Goal: Information Seeking & Learning: Learn about a topic

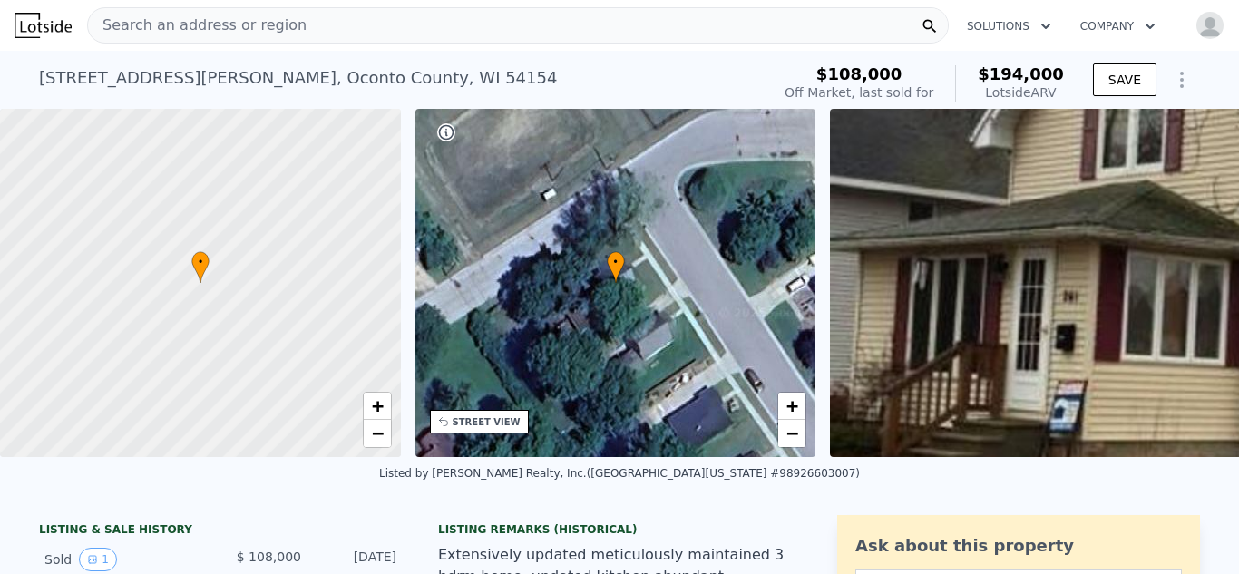
click at [295, 28] on div "Search an address or region" at bounding box center [517, 25] width 861 height 36
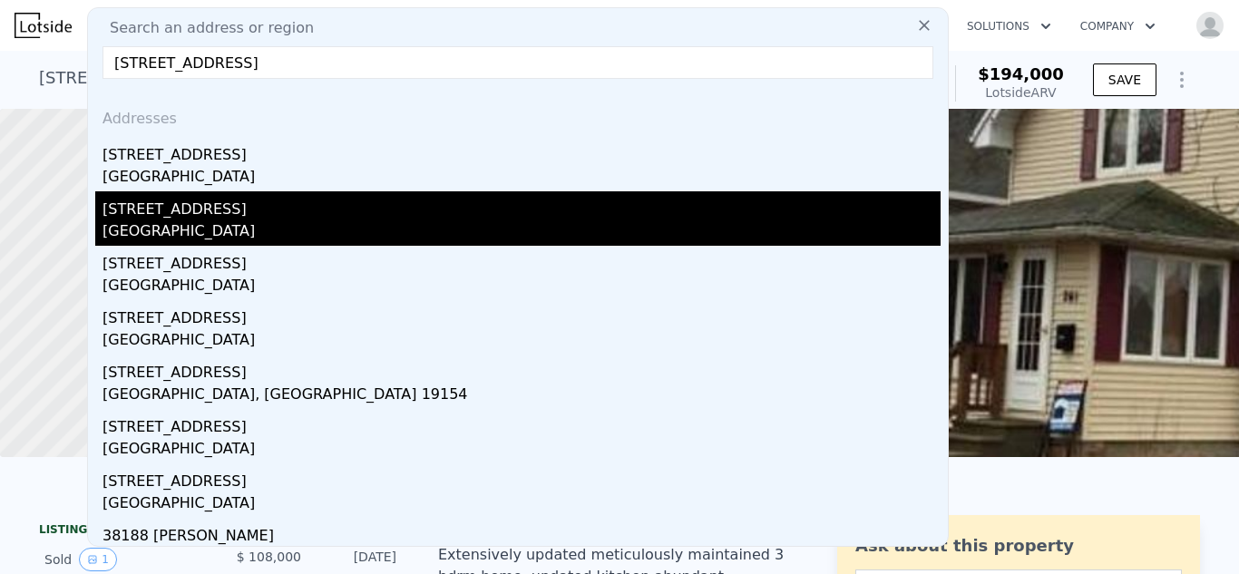
type input "3818 airport rd"
click at [200, 220] on div "Oconto County, WI 54153" at bounding box center [521, 232] width 838 height 25
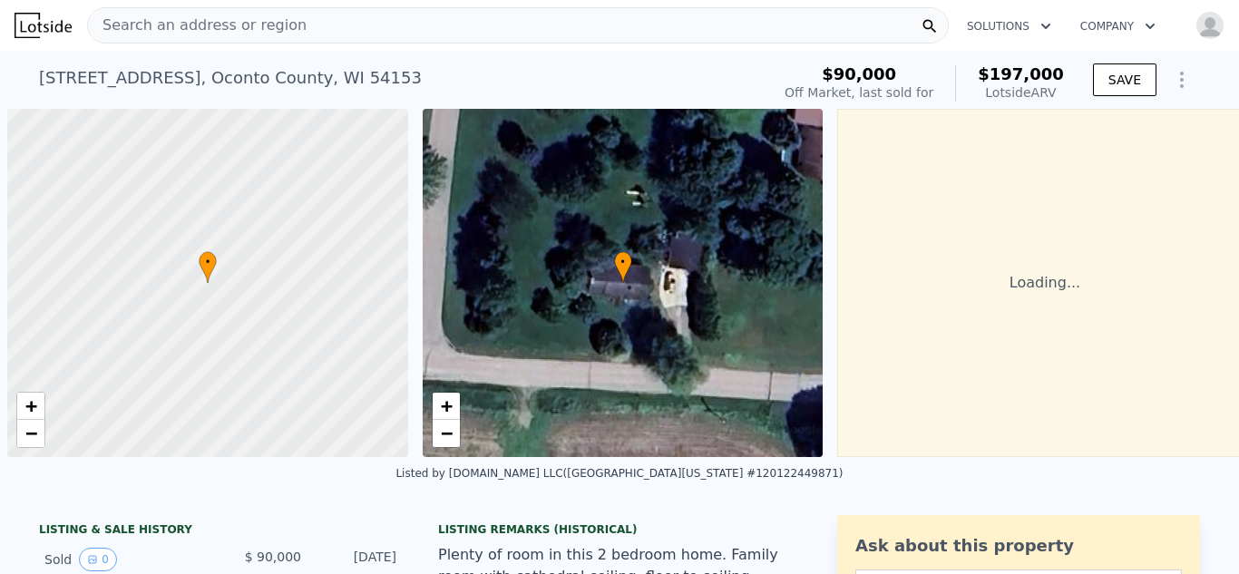
scroll to position [0, 7]
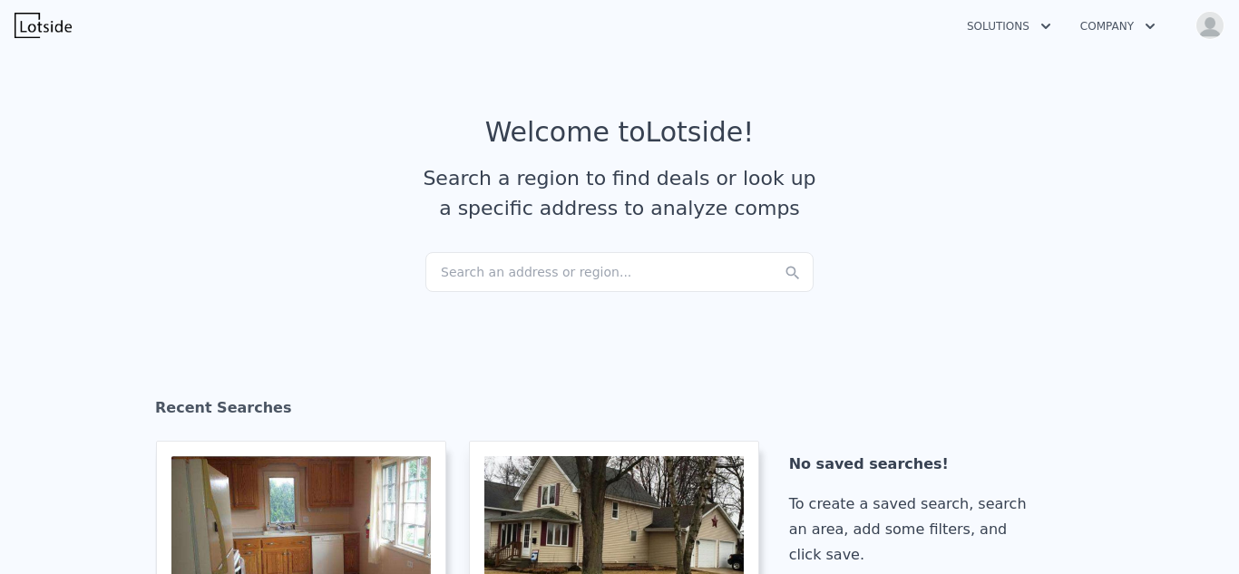
checkbox input "true"
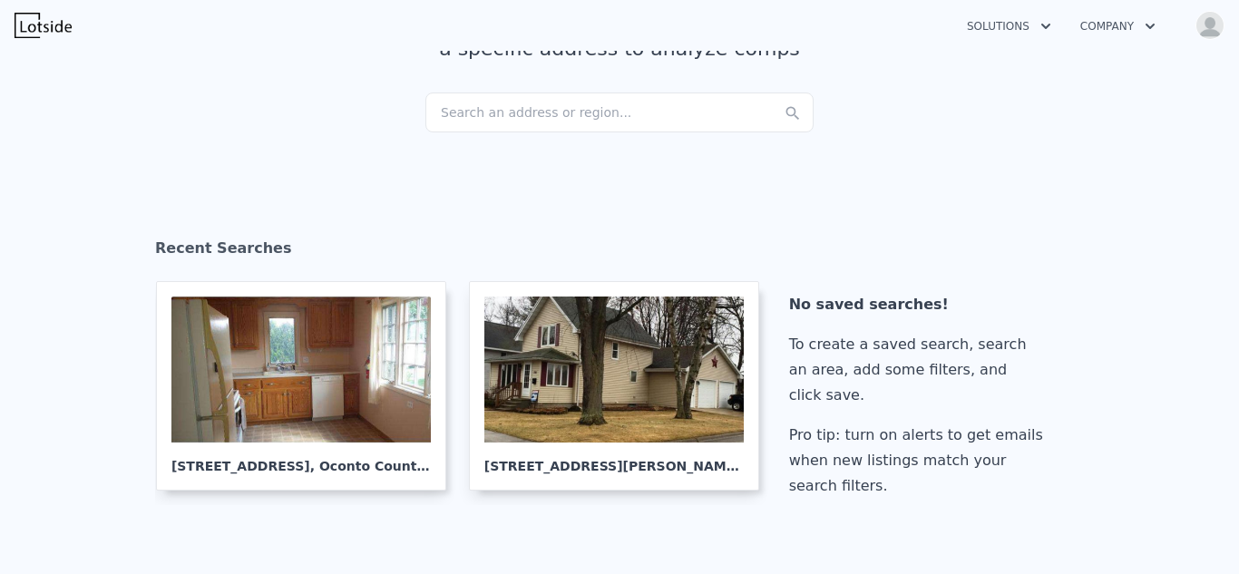
scroll to position [178, 0]
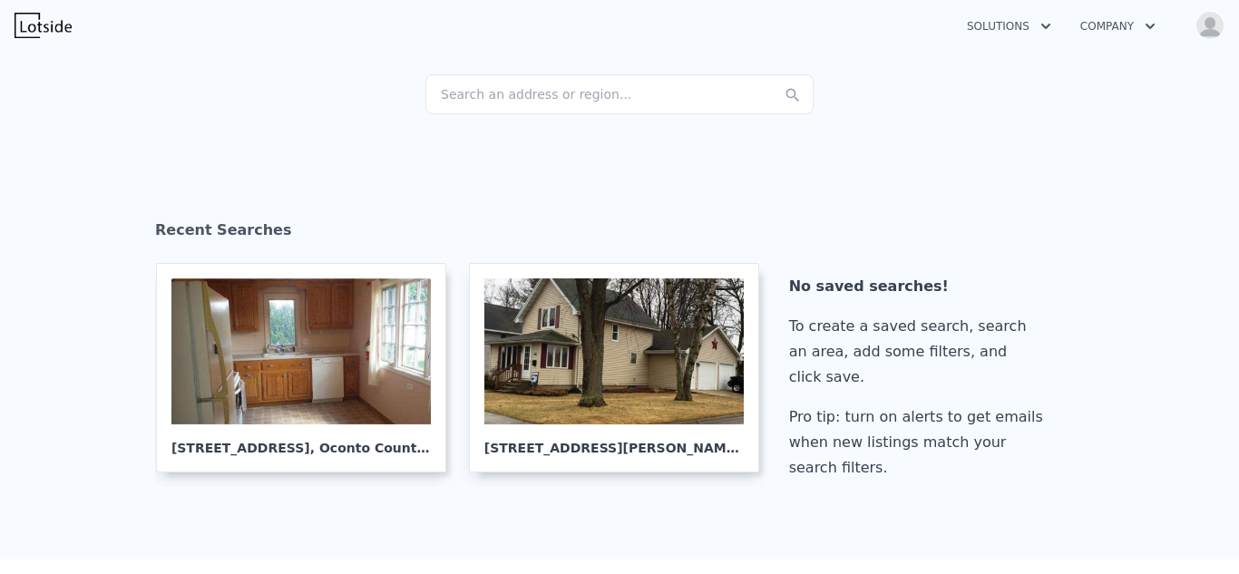
click at [489, 91] on div "Search an address or region..." at bounding box center [619, 94] width 388 height 40
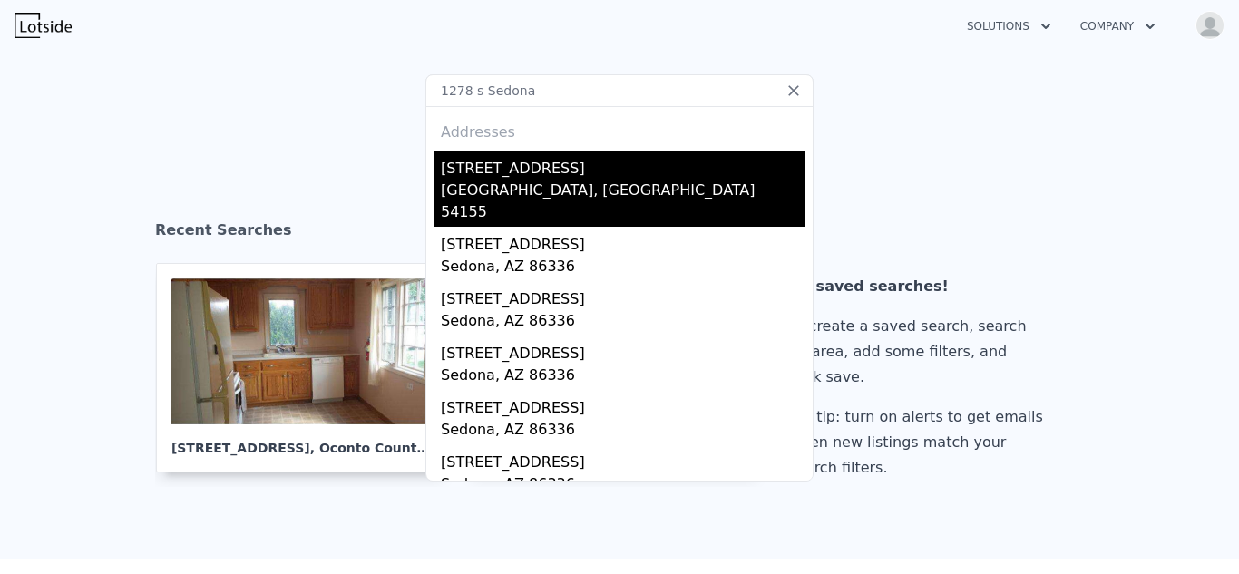
type input "1278 s Sedona"
click at [481, 172] on div "[STREET_ADDRESS]" at bounding box center [623, 165] width 365 height 29
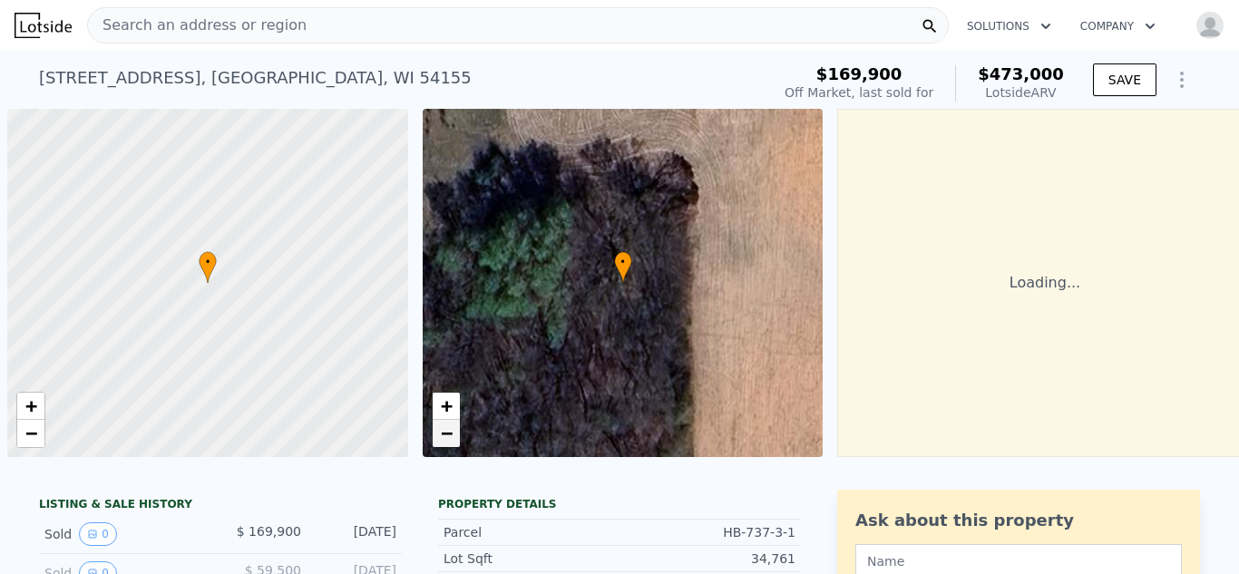
scroll to position [0, 7]
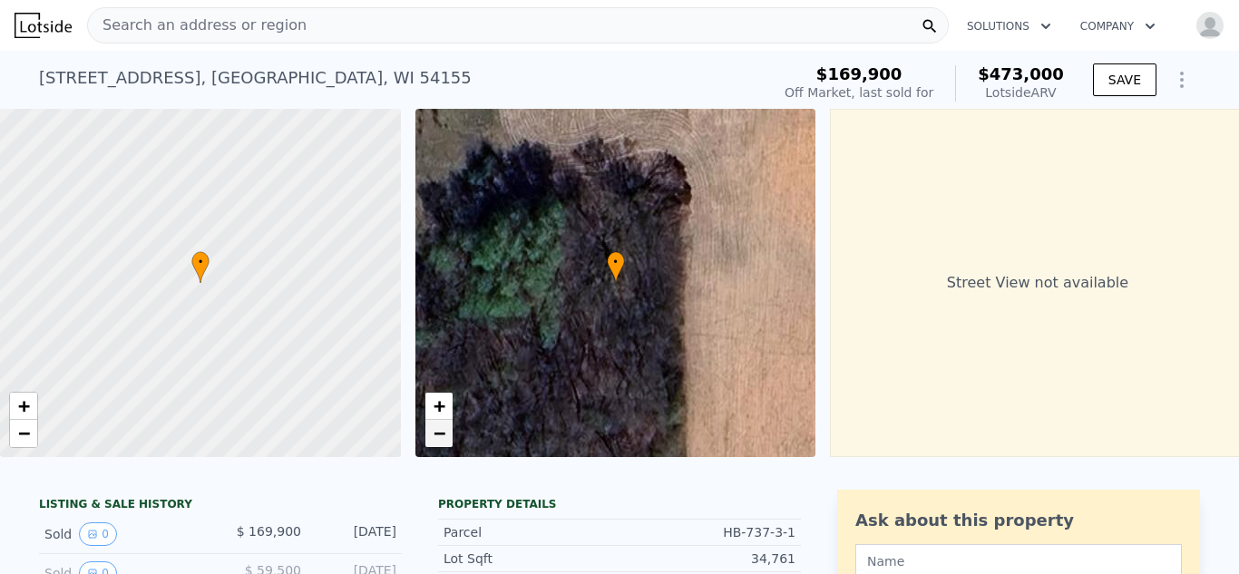
click at [432, 435] on link "−" at bounding box center [438, 433] width 27 height 27
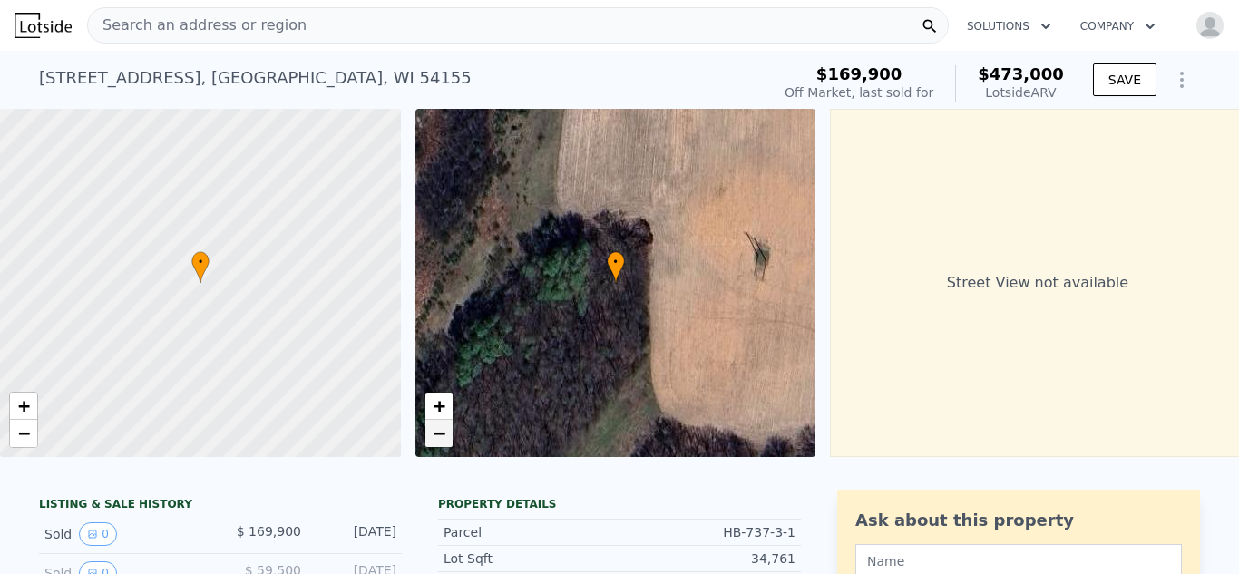
click at [432, 435] on link "−" at bounding box center [438, 433] width 27 height 27
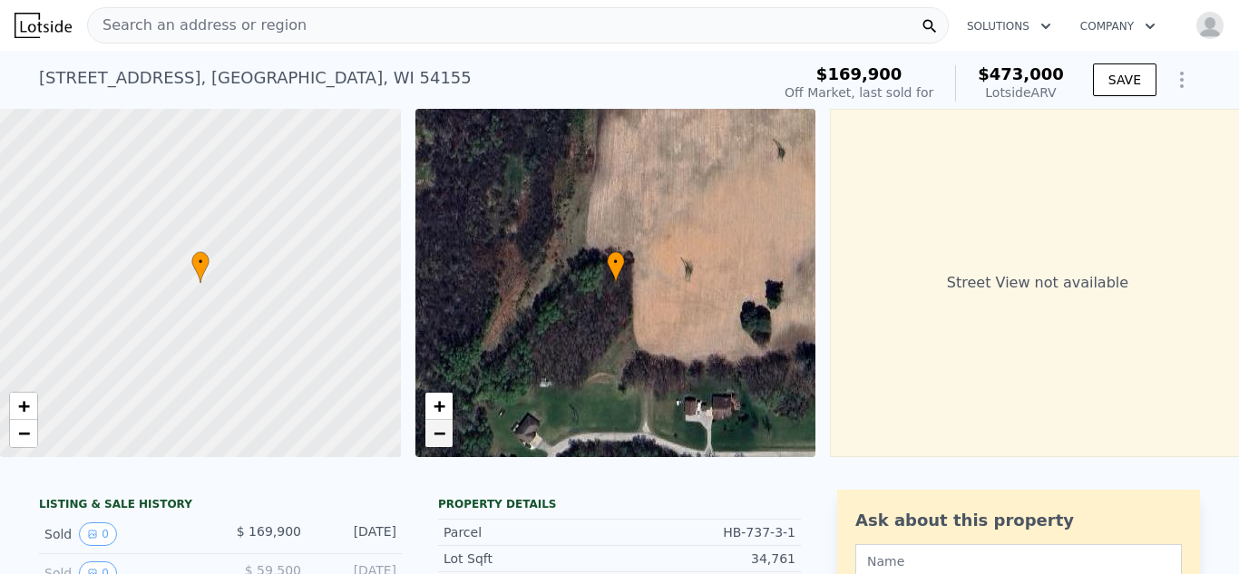
click at [432, 435] on link "−" at bounding box center [438, 433] width 27 height 27
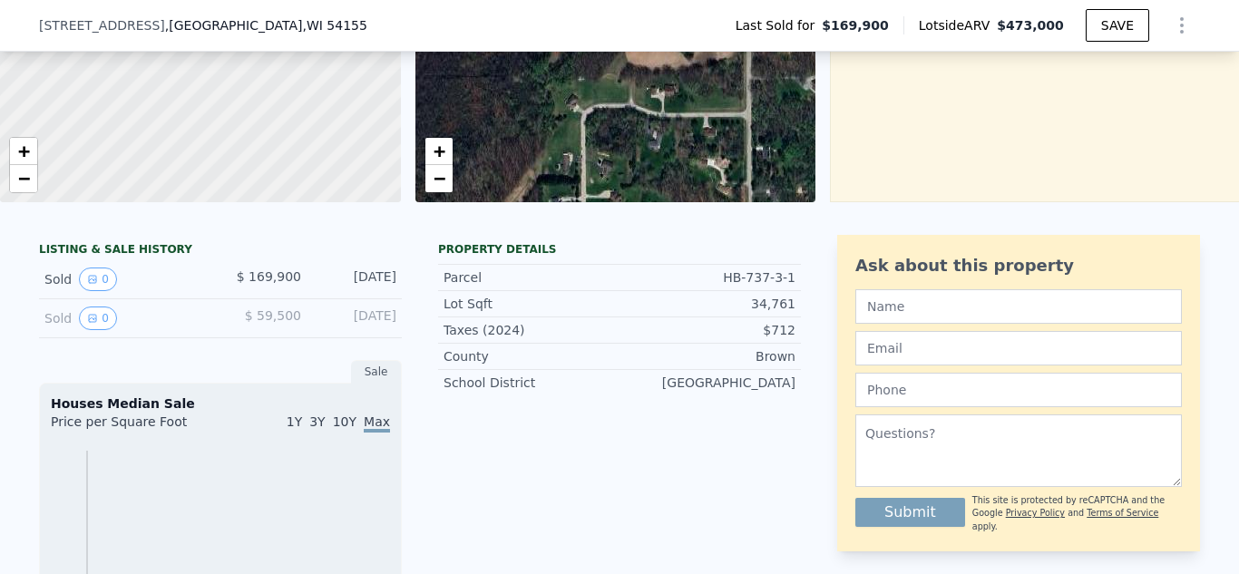
scroll to position [270, 0]
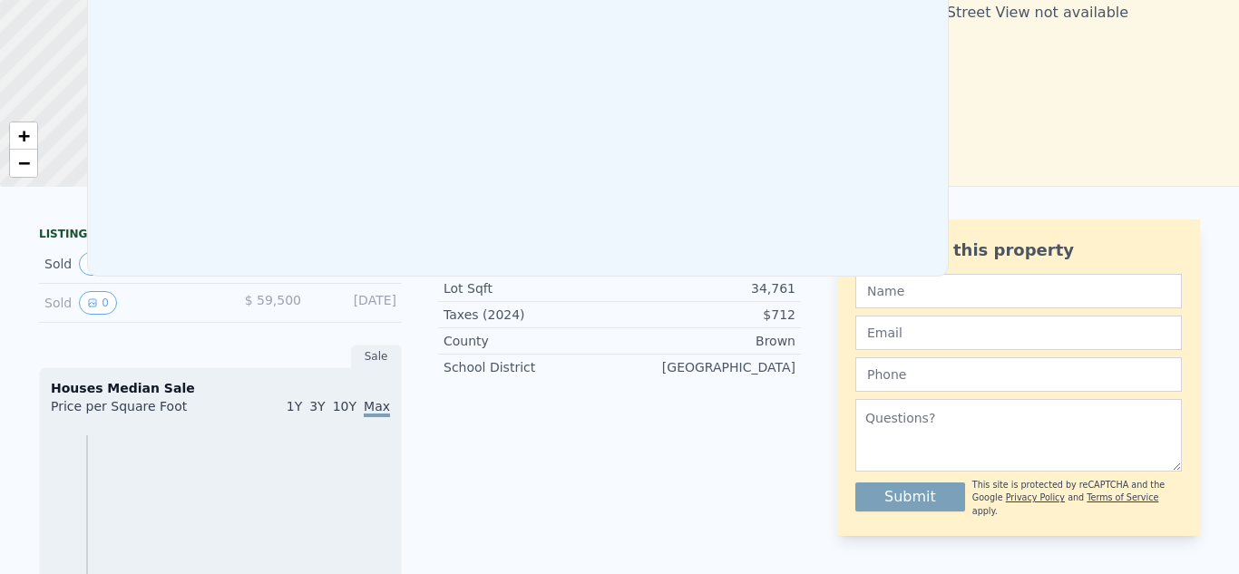
scroll to position [0, 0]
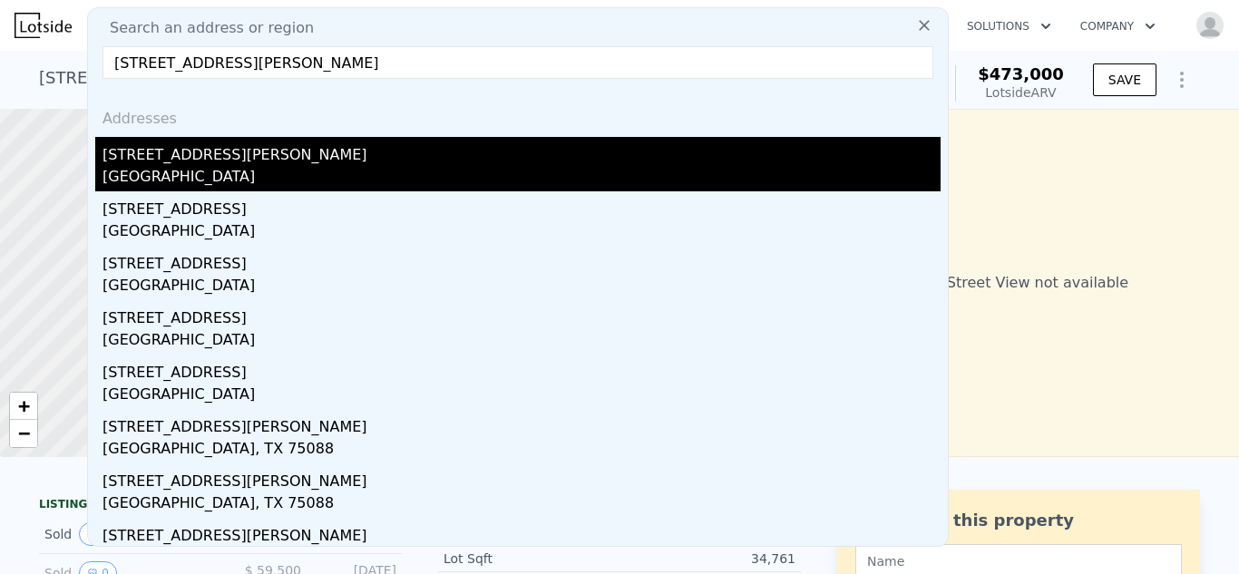
type input "[STREET_ADDRESS][PERSON_NAME]"
click at [281, 137] on div "[STREET_ADDRESS][PERSON_NAME]" at bounding box center [521, 151] width 838 height 29
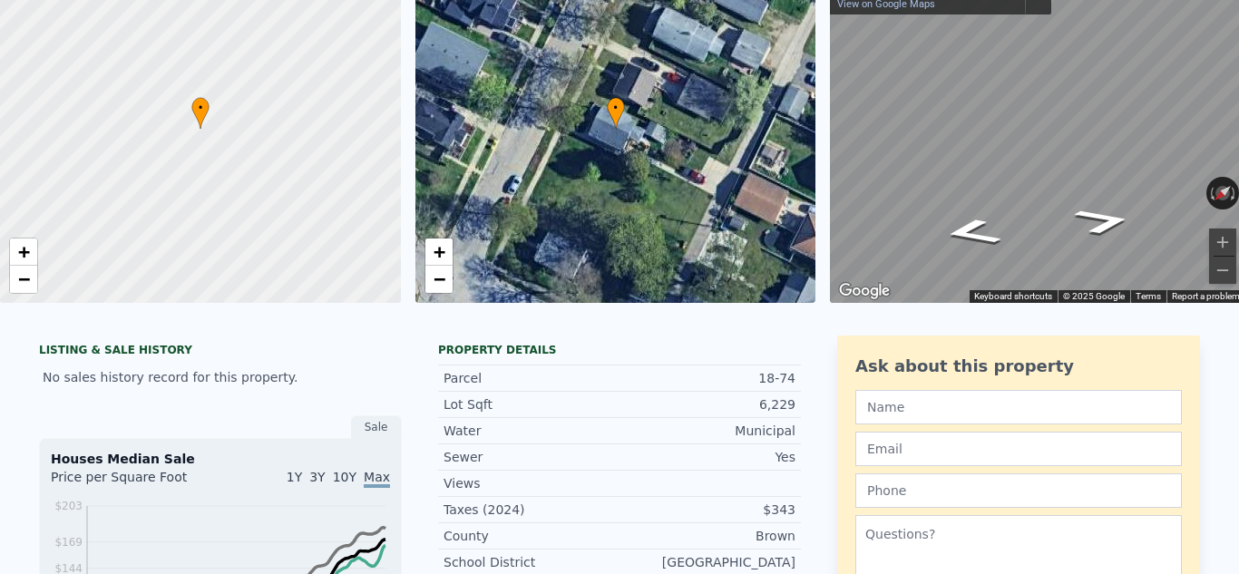
scroll to position [6, 0]
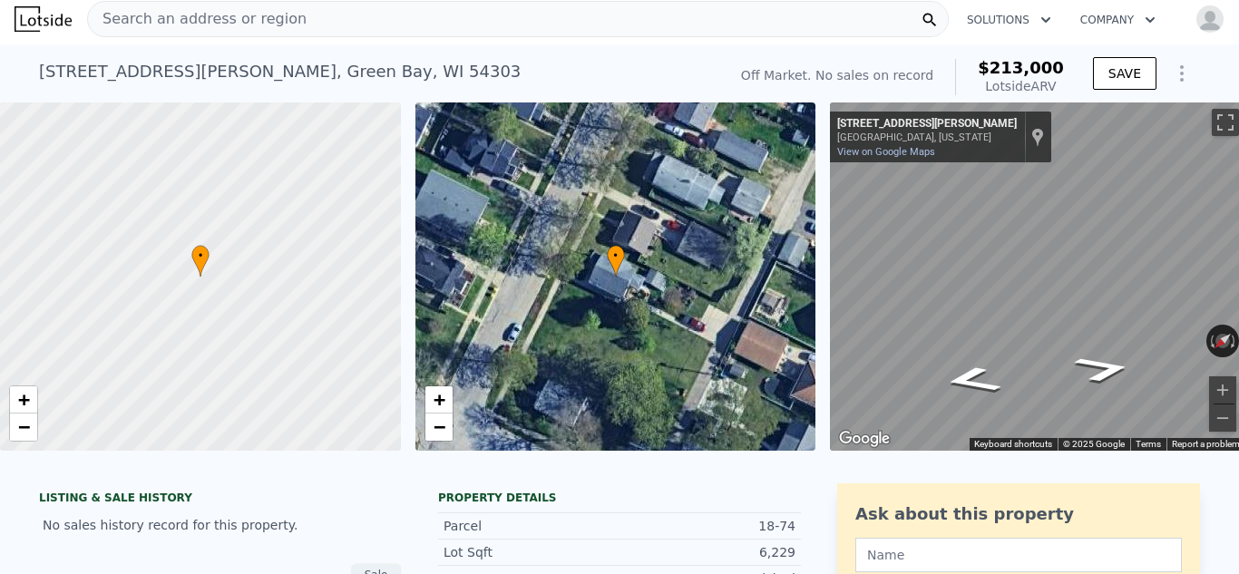
click at [227, 20] on span "Search an address or region" at bounding box center [197, 19] width 219 height 22
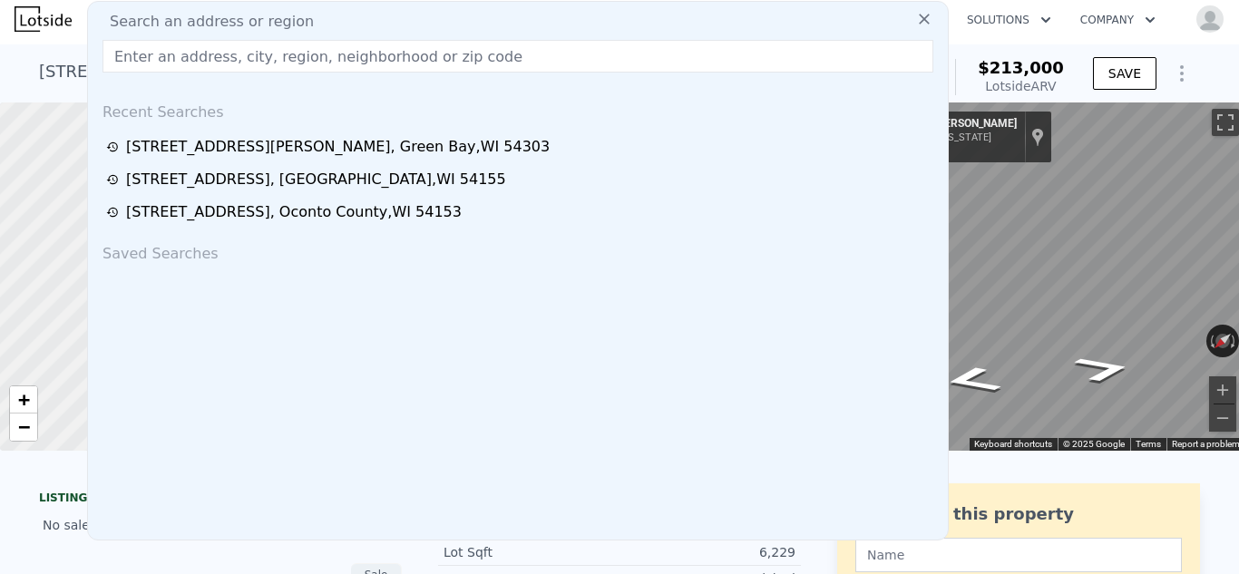
click at [227, 20] on span "Search an address or region" at bounding box center [204, 22] width 219 height 22
click at [213, 69] on input "text" at bounding box center [517, 56] width 831 height 33
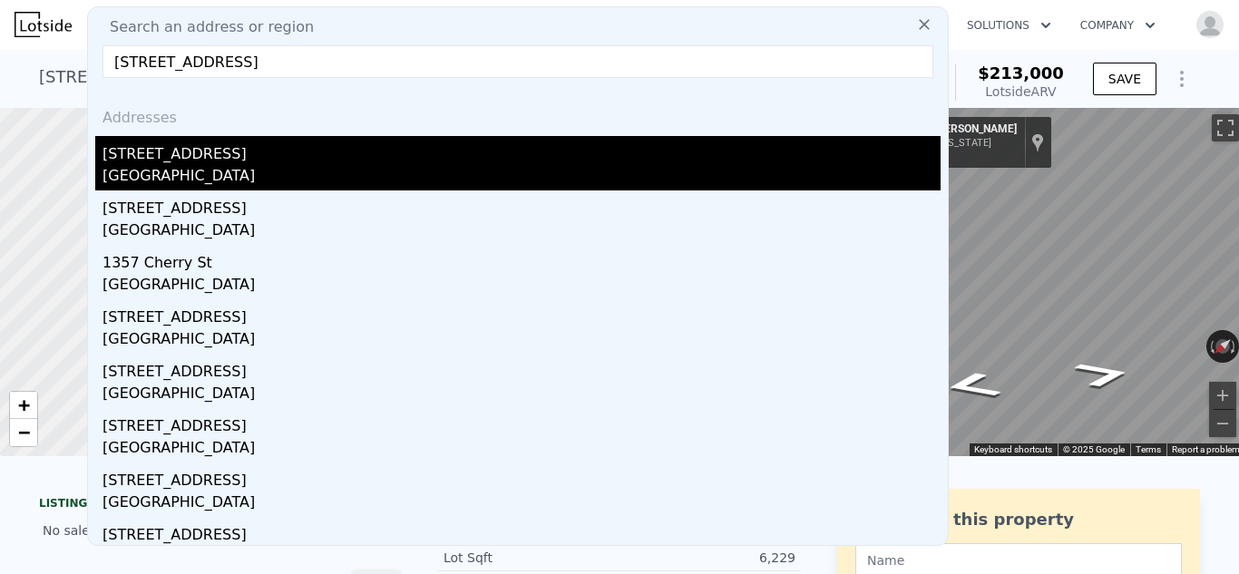
scroll to position [0, 0]
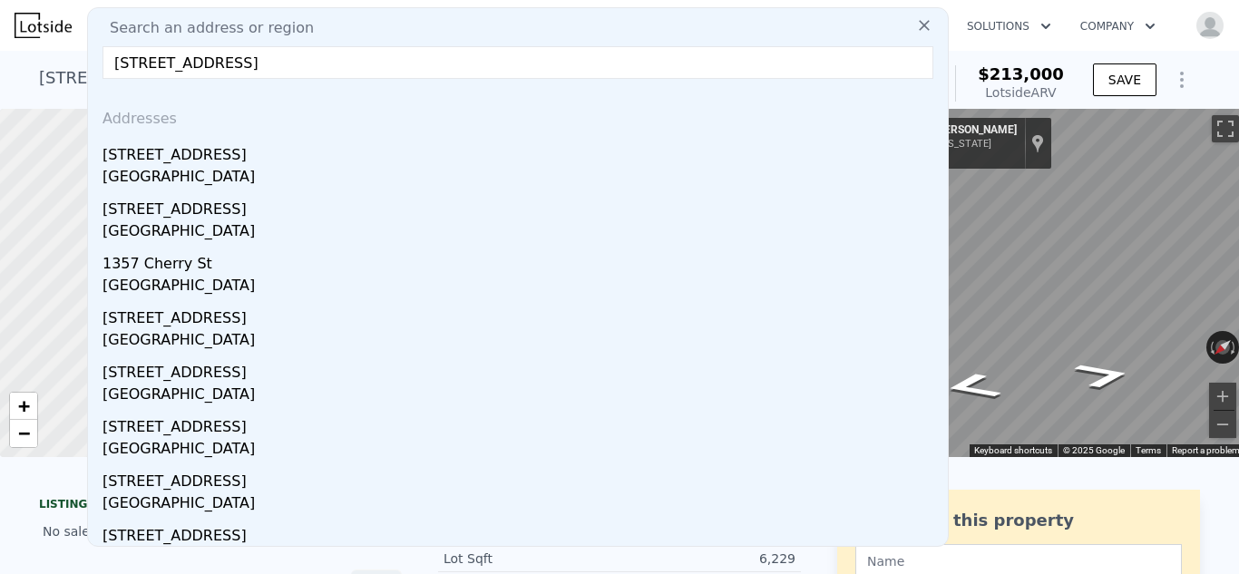
type input "[STREET_ADDRESS]"
click at [924, 23] on icon at bounding box center [924, 25] width 11 height 11
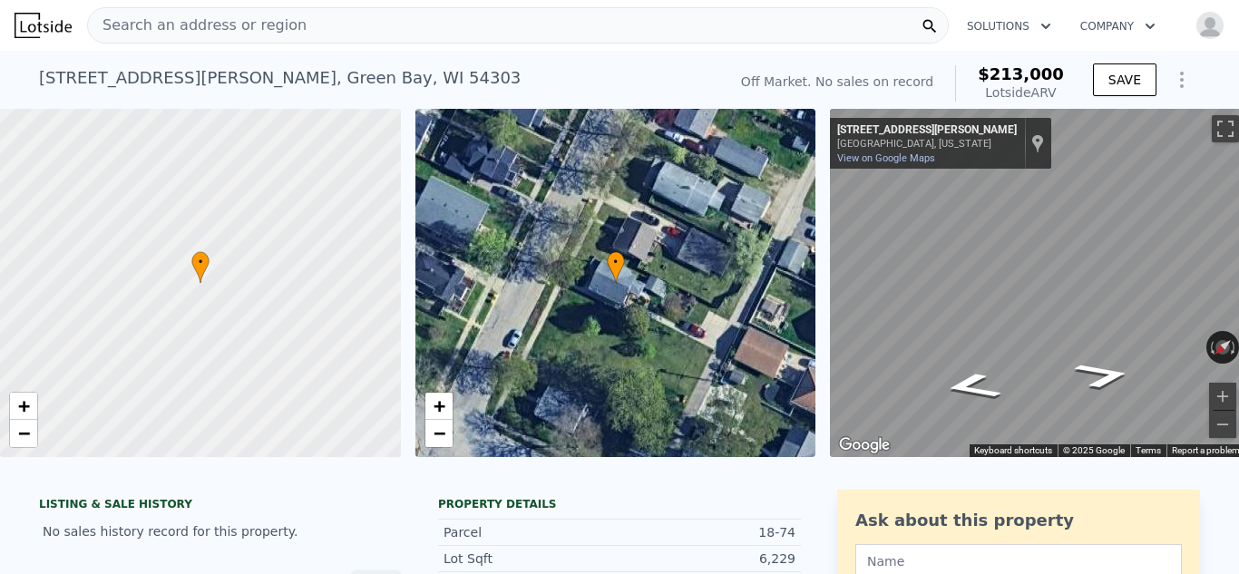
click at [160, 28] on span "Search an address or region" at bounding box center [197, 26] width 219 height 22
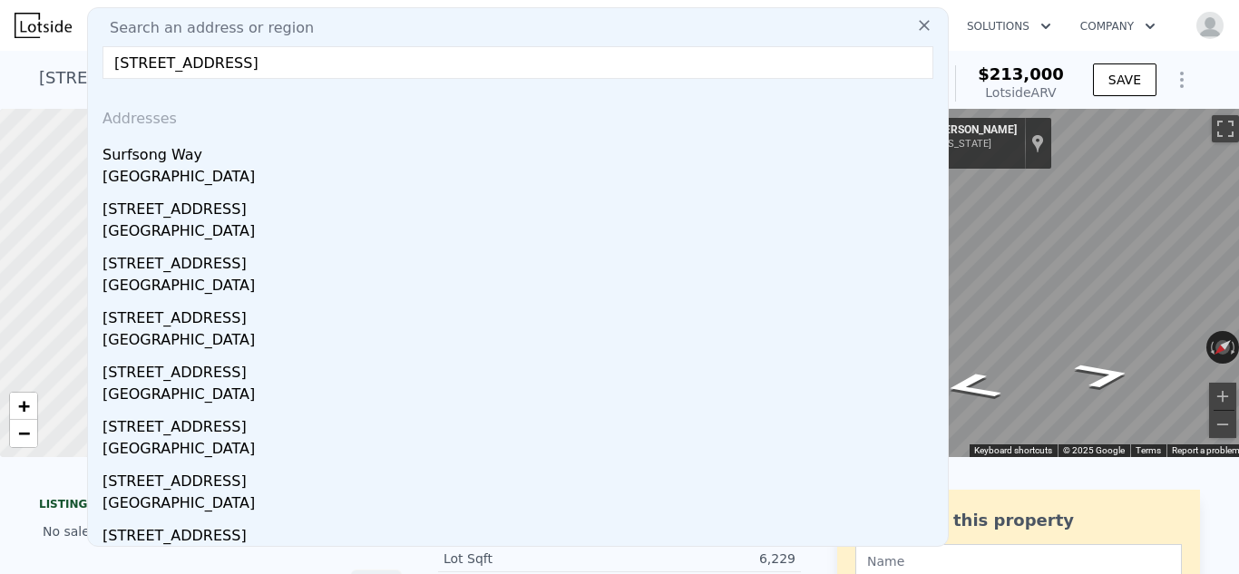
click at [258, 65] on input "[STREET_ADDRESS]" at bounding box center [517, 62] width 831 height 33
drag, startPoint x: 489, startPoint y: 63, endPoint x: 259, endPoint y: 53, distance: 229.6
click at [259, 53] on input "[STREET_ADDRESS]" at bounding box center [517, 62] width 831 height 33
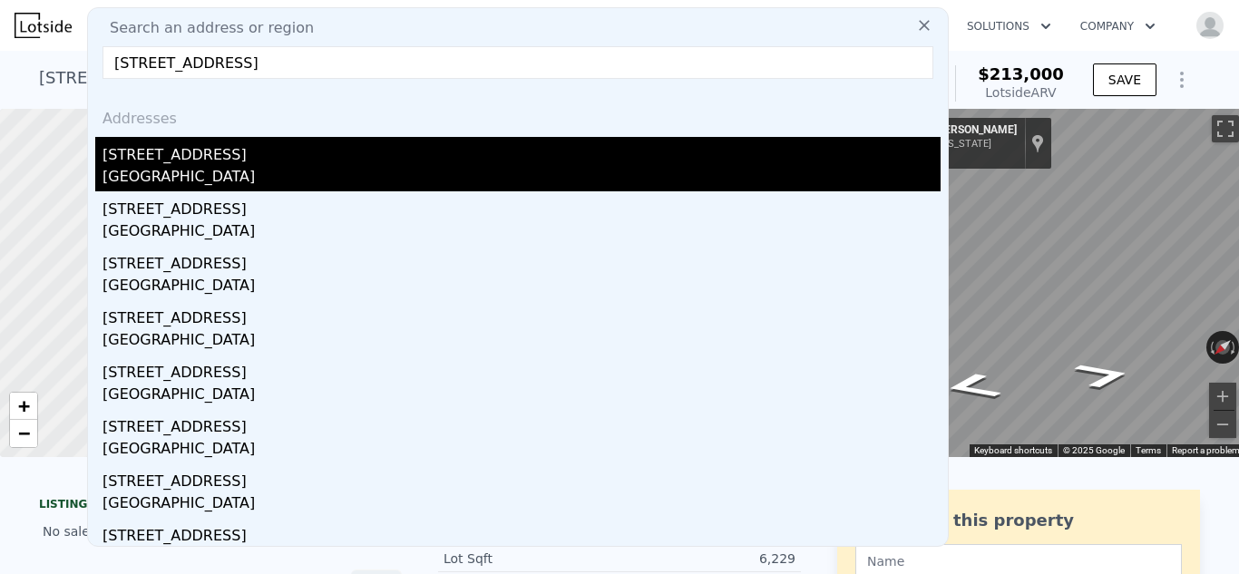
type input "[STREET_ADDRESS]"
click at [370, 173] on div "[GEOGRAPHIC_DATA]" at bounding box center [521, 178] width 838 height 25
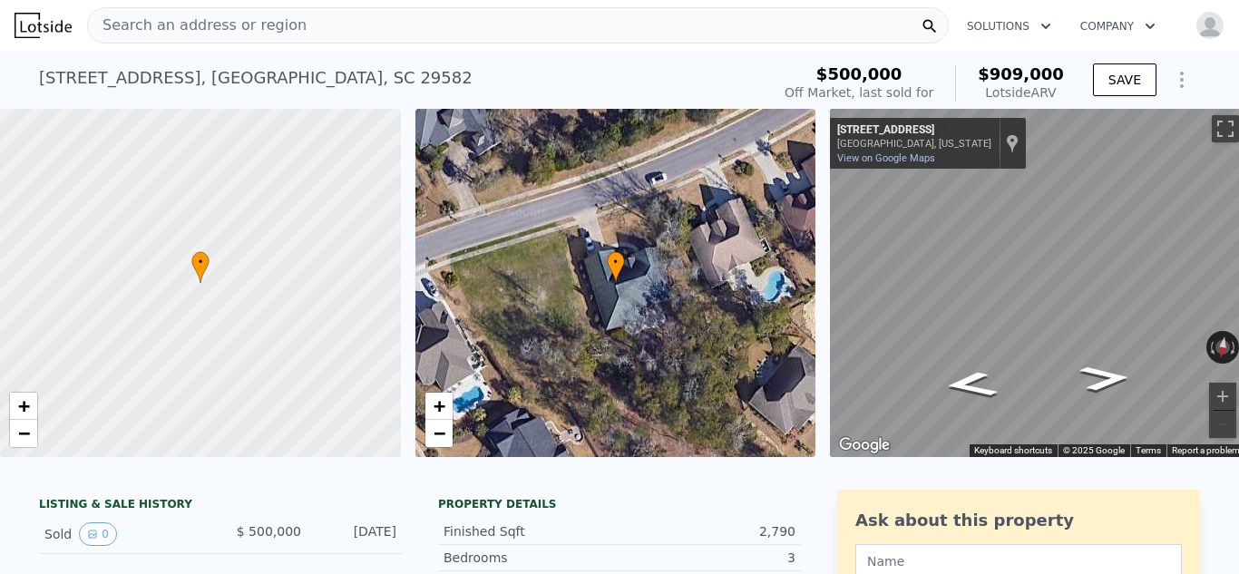
scroll to position [18, 0]
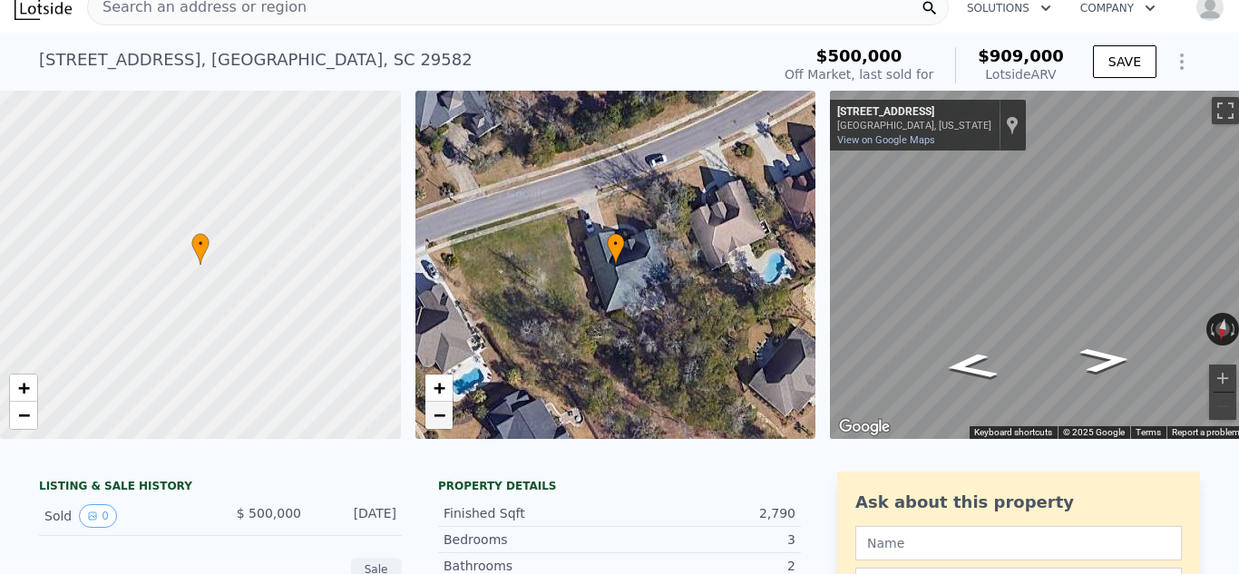
click at [431, 413] on link "−" at bounding box center [438, 415] width 27 height 27
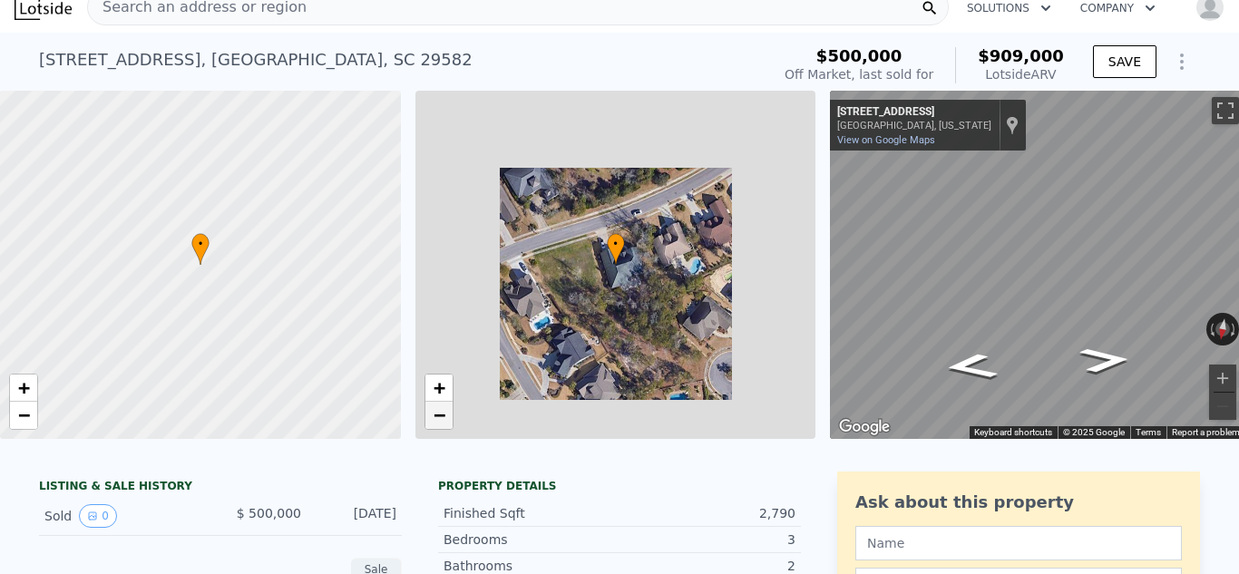
click at [432, 413] on link "−" at bounding box center [438, 415] width 27 height 27
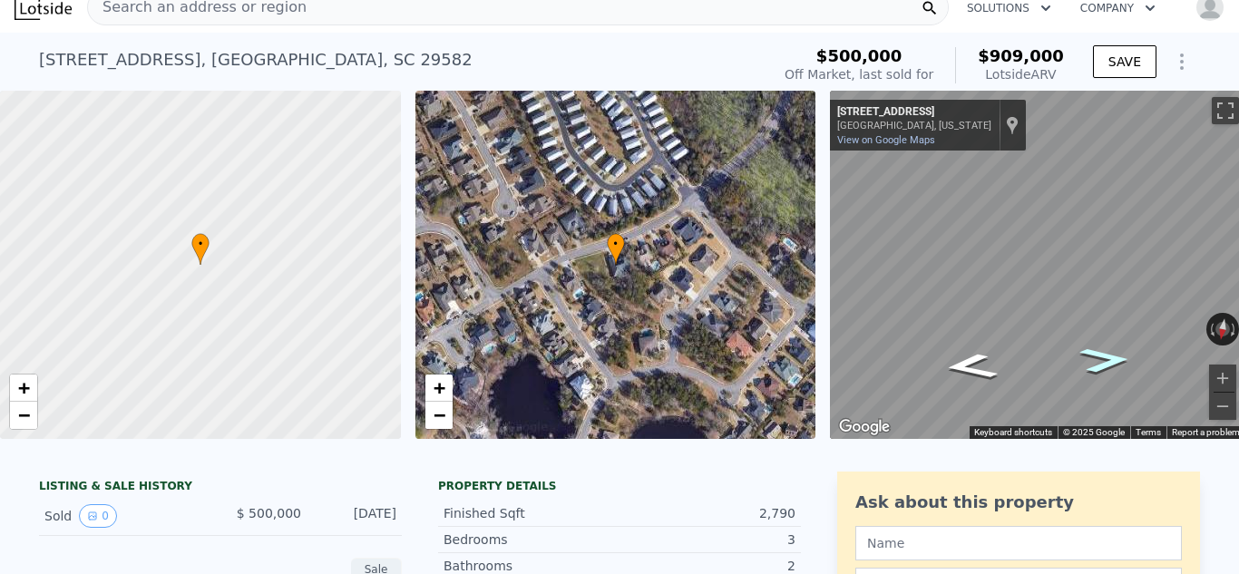
click at [1096, 358] on icon "Go West, Surf Estates Way" at bounding box center [1105, 359] width 94 height 37
click at [1096, 358] on icon "Go West, Surf Estates Way" at bounding box center [1105, 360] width 92 height 37
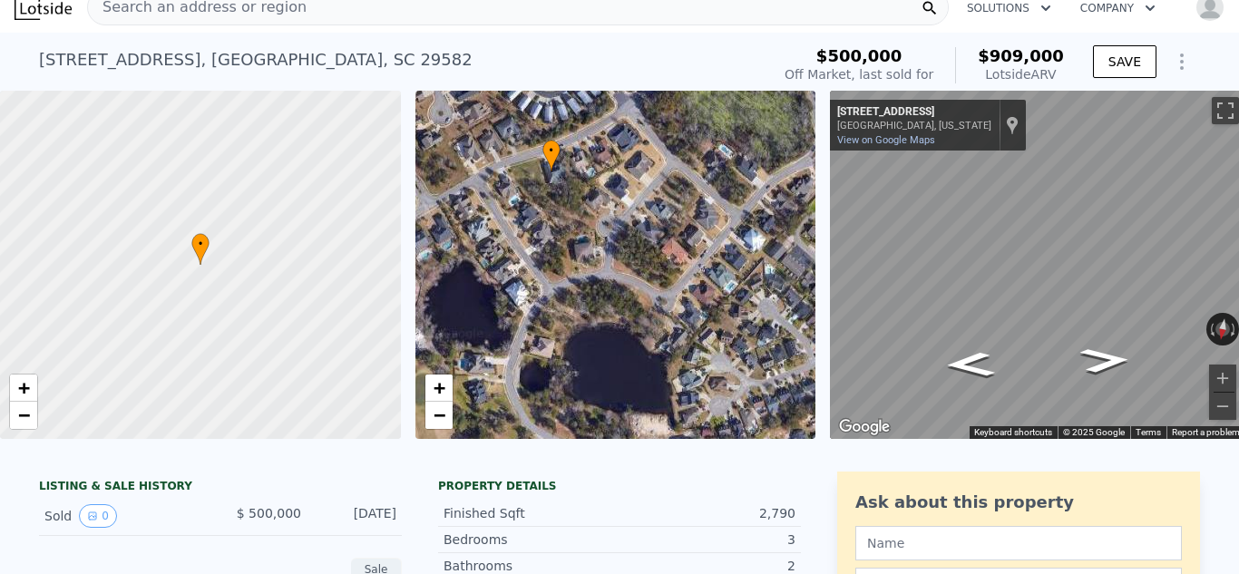
drag, startPoint x: 709, startPoint y: 292, endPoint x: 645, endPoint y: 199, distance: 113.4
click at [645, 199] on div "• + −" at bounding box center [615, 265] width 401 height 348
click at [434, 420] on span "−" at bounding box center [439, 415] width 12 height 23
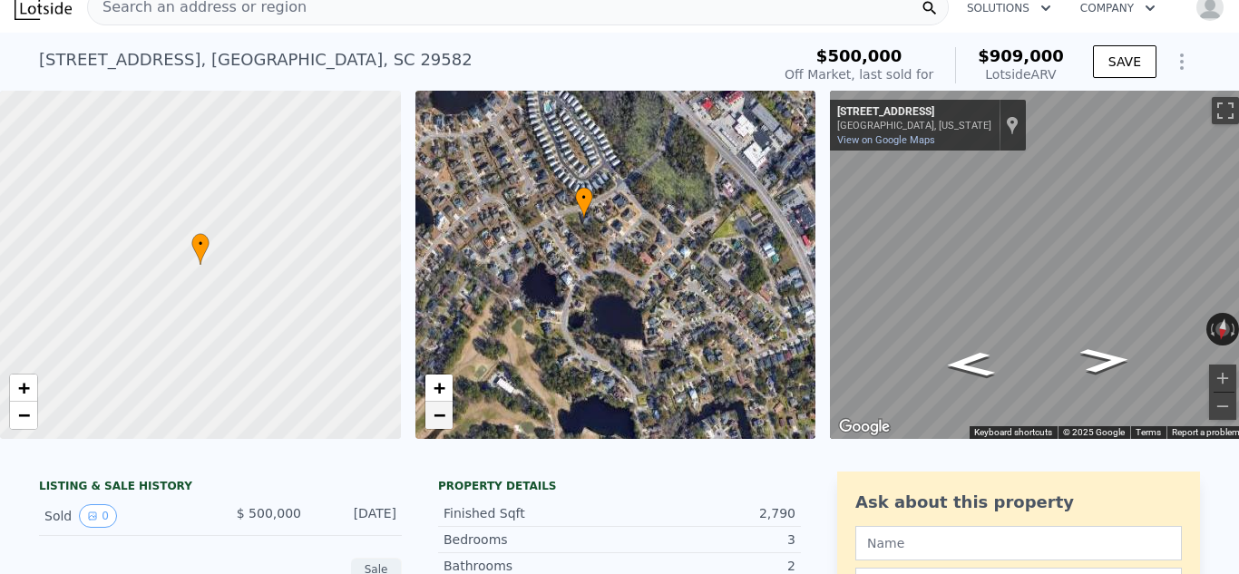
click at [434, 420] on span "−" at bounding box center [439, 415] width 12 height 23
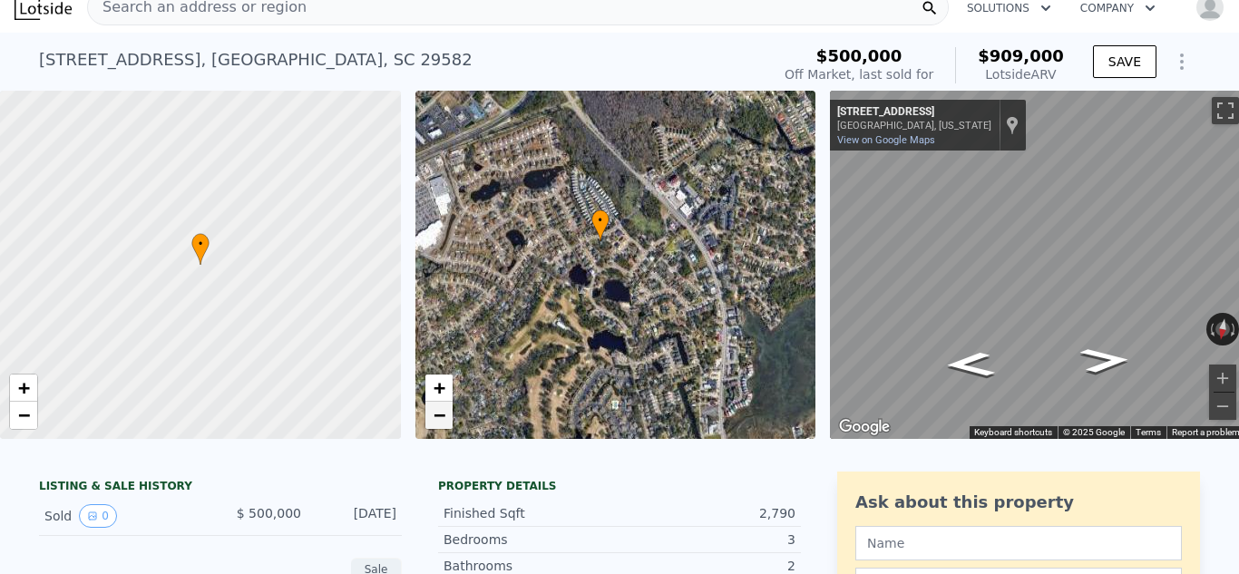
click at [433, 419] on span "−" at bounding box center [439, 415] width 12 height 23
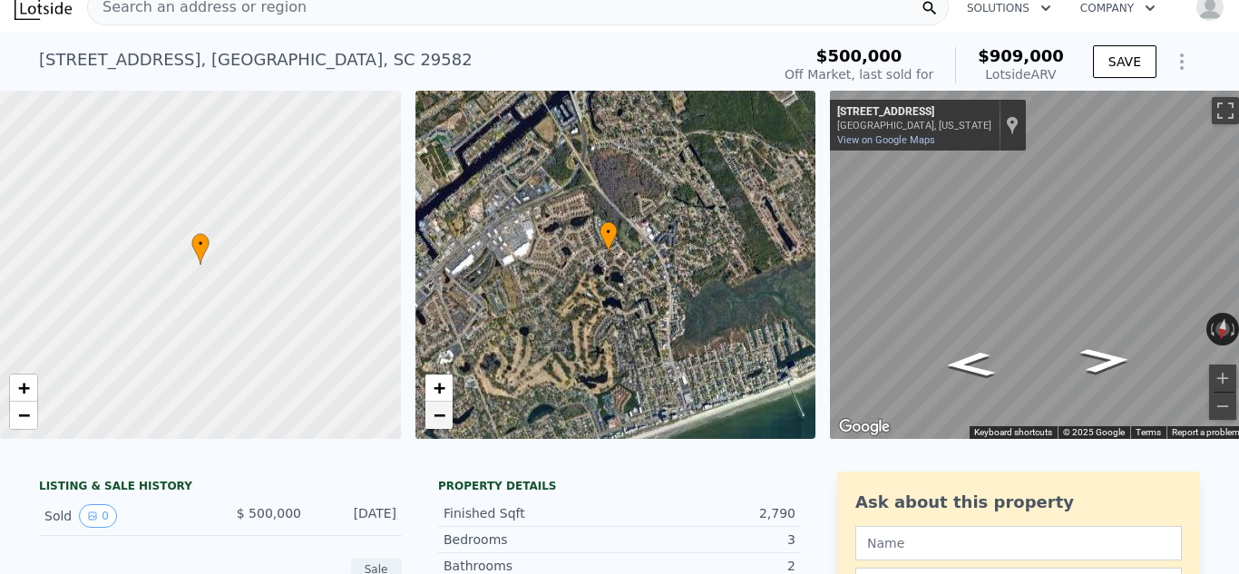
click at [433, 419] on span "−" at bounding box center [439, 415] width 12 height 23
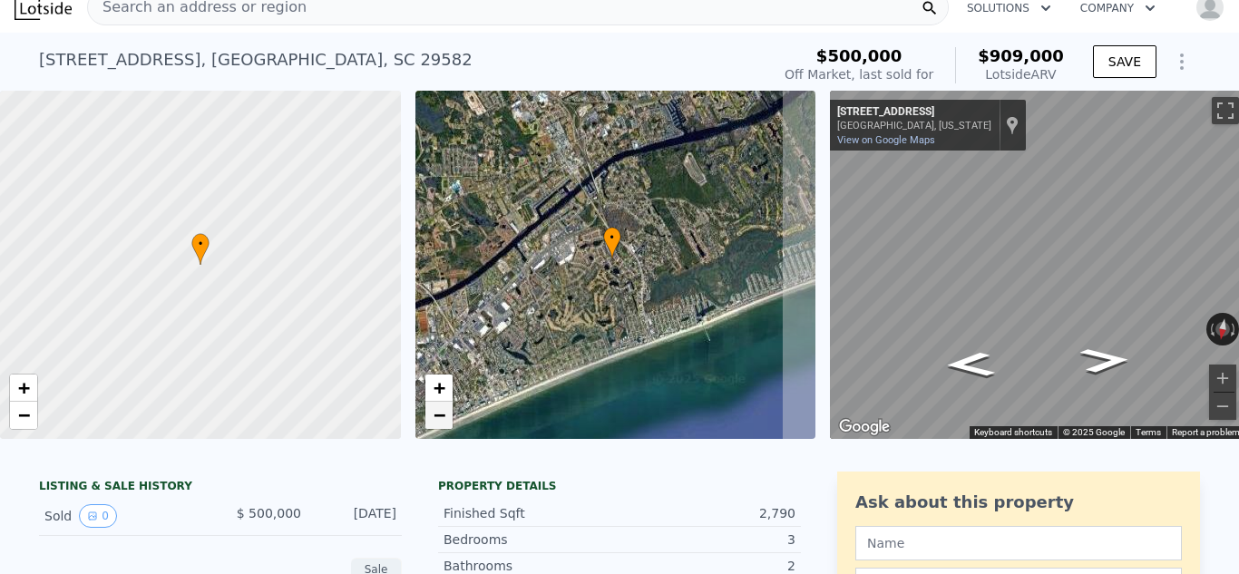
click at [433, 419] on span "−" at bounding box center [439, 415] width 12 height 23
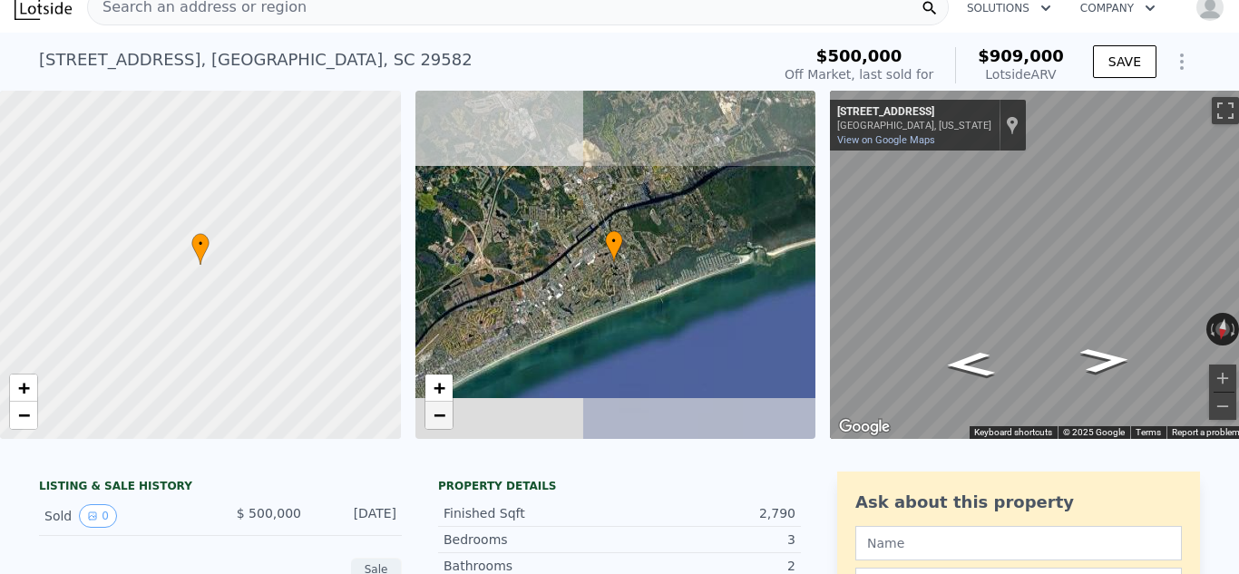
click at [433, 419] on span "−" at bounding box center [439, 415] width 12 height 23
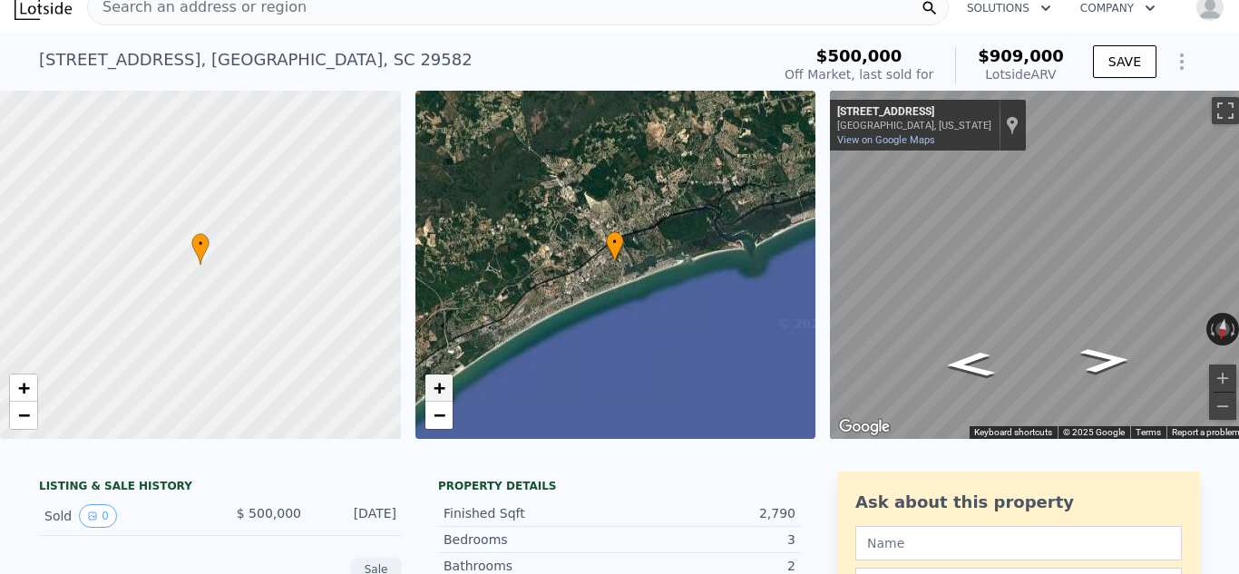
click at [438, 383] on span "+" at bounding box center [439, 387] width 12 height 23
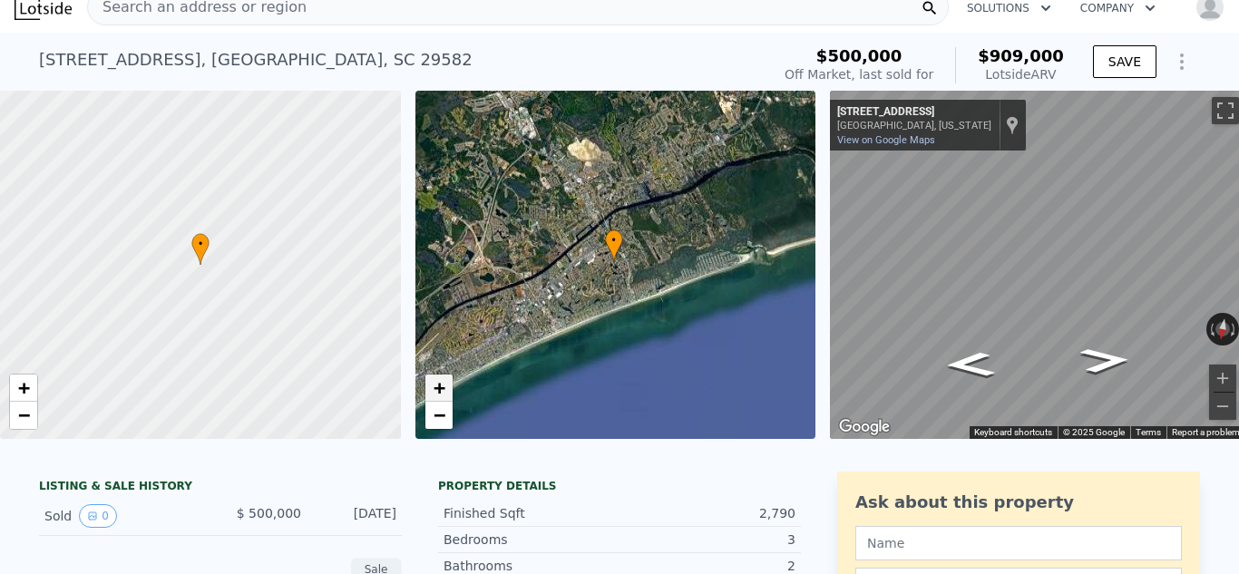
click at [438, 383] on span "+" at bounding box center [439, 387] width 12 height 23
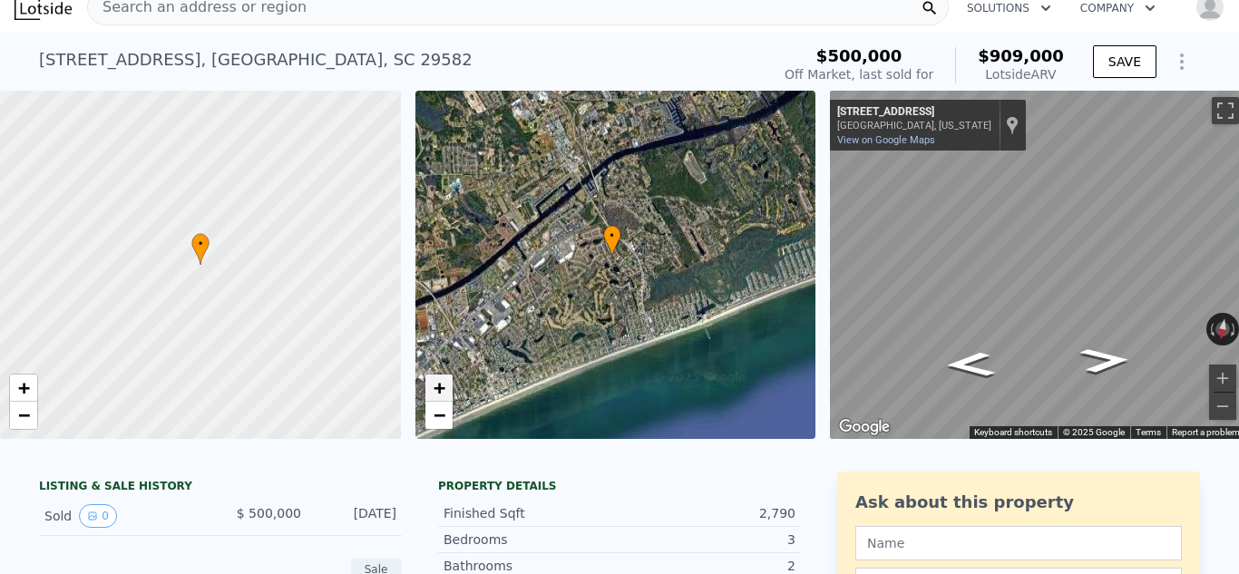
click at [438, 383] on span "+" at bounding box center [439, 387] width 12 height 23
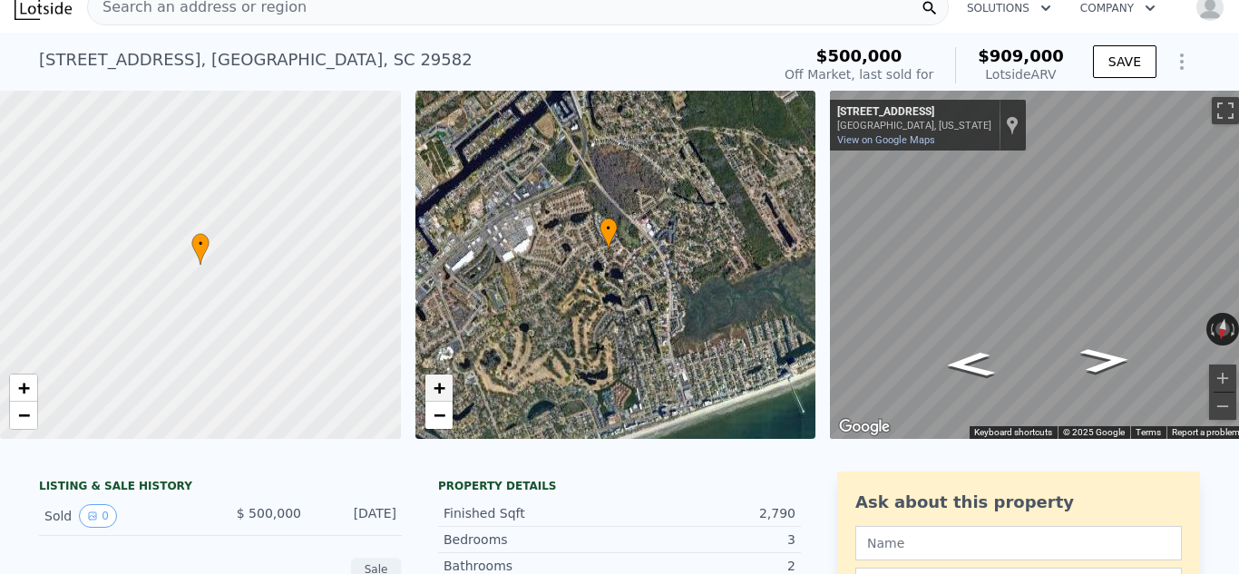
click at [438, 383] on span "+" at bounding box center [439, 387] width 12 height 23
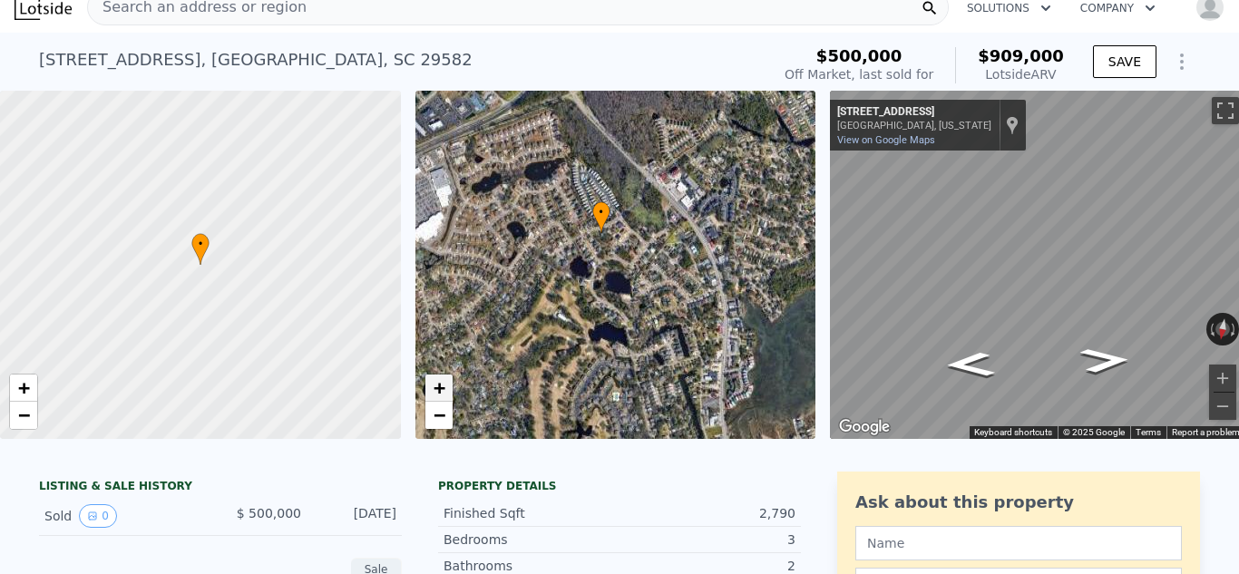
click at [438, 383] on span "+" at bounding box center [439, 387] width 12 height 23
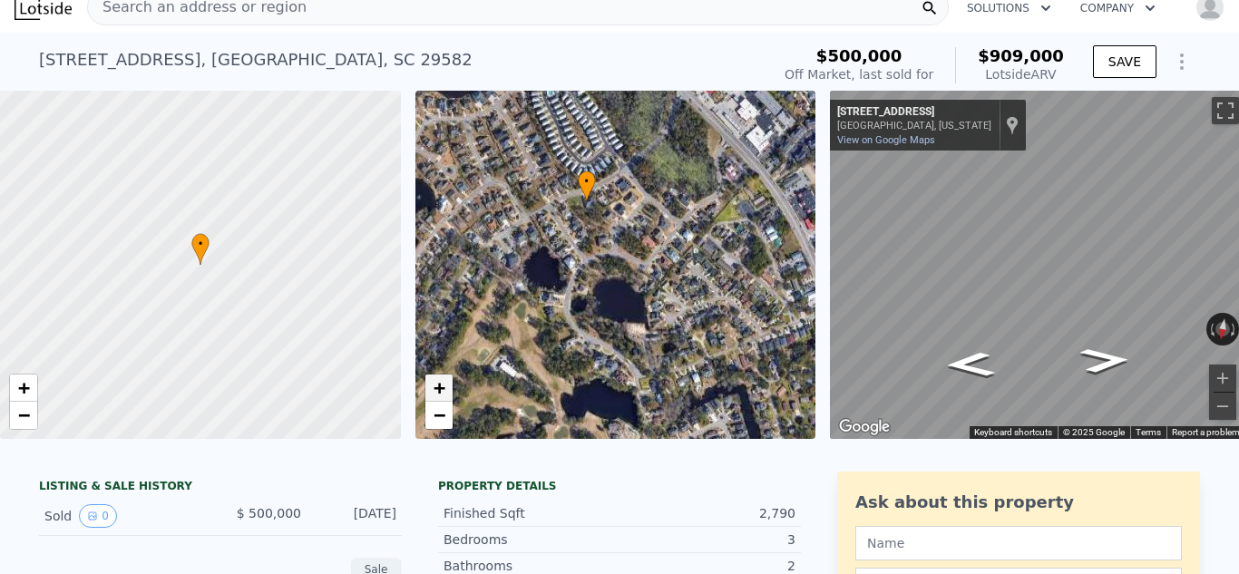
click at [438, 383] on span "+" at bounding box center [439, 387] width 12 height 23
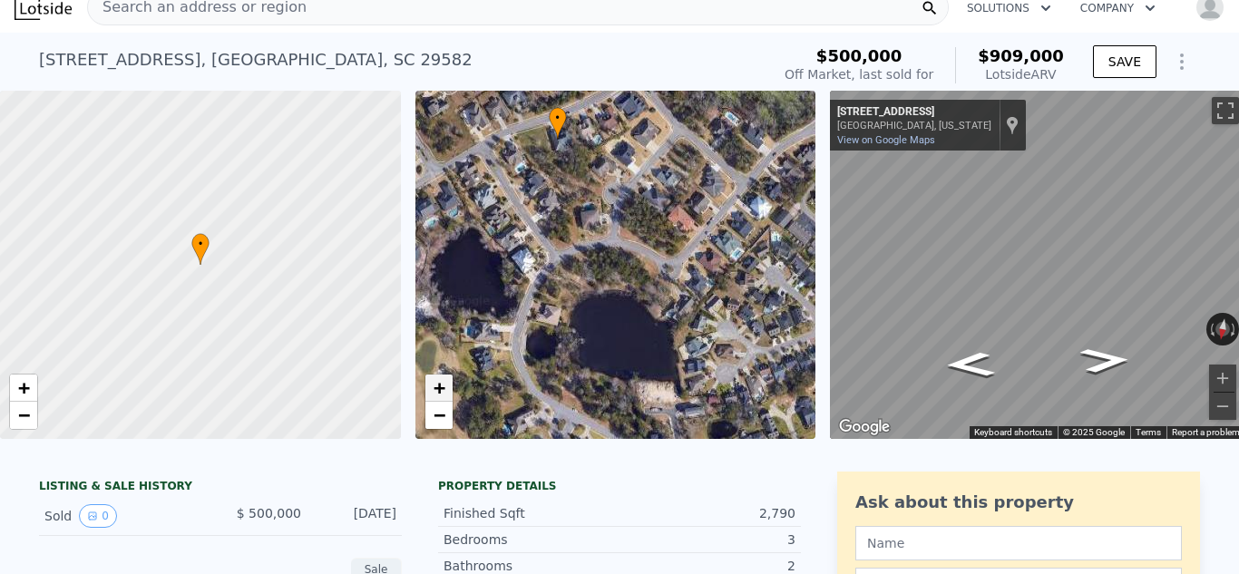
click at [438, 383] on span "+" at bounding box center [439, 387] width 12 height 23
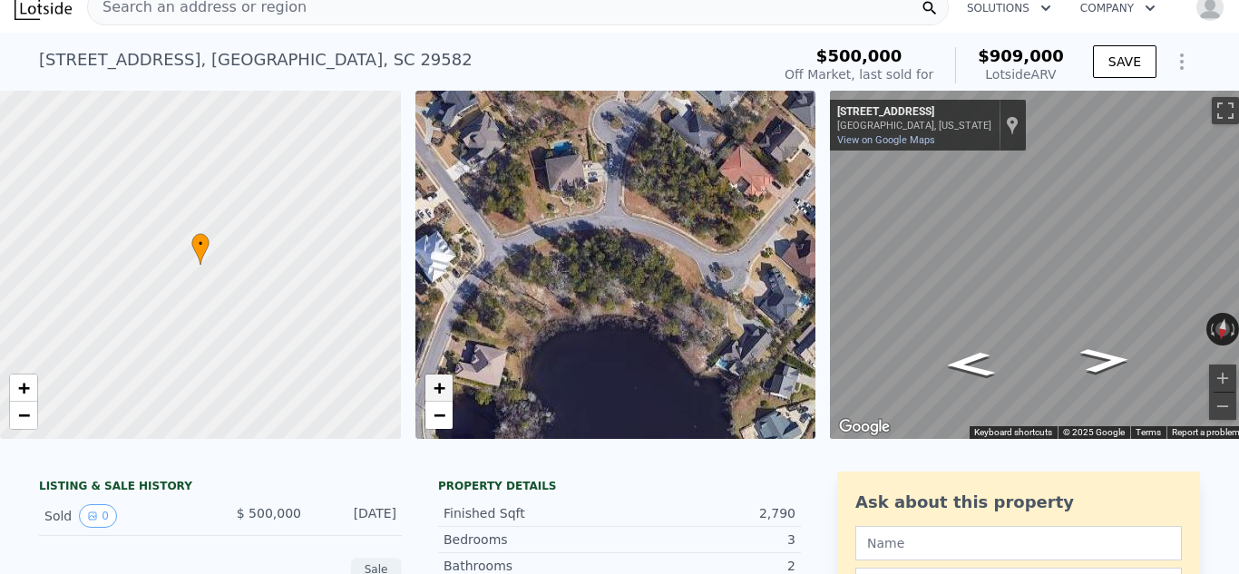
click at [438, 383] on span "+" at bounding box center [439, 387] width 12 height 23
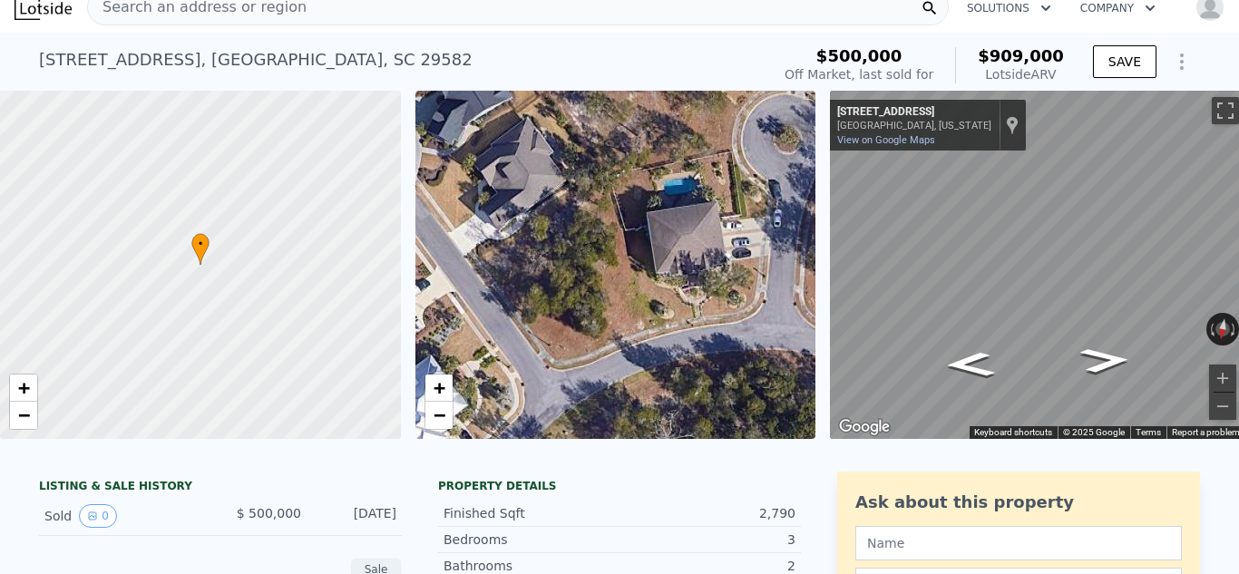
drag, startPoint x: 579, startPoint y: 179, endPoint x: 751, endPoint y: 336, distance: 233.0
click at [751, 336] on div "• + −" at bounding box center [615, 265] width 401 height 348
click at [438, 377] on span "+" at bounding box center [439, 387] width 12 height 23
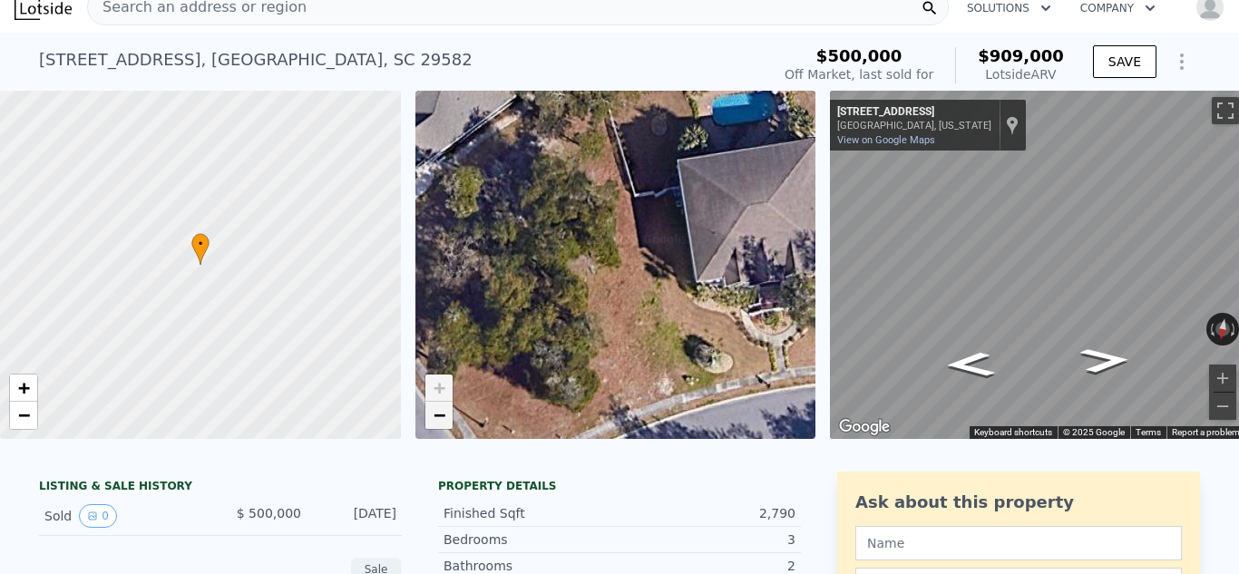
click at [438, 417] on span "−" at bounding box center [439, 415] width 12 height 23
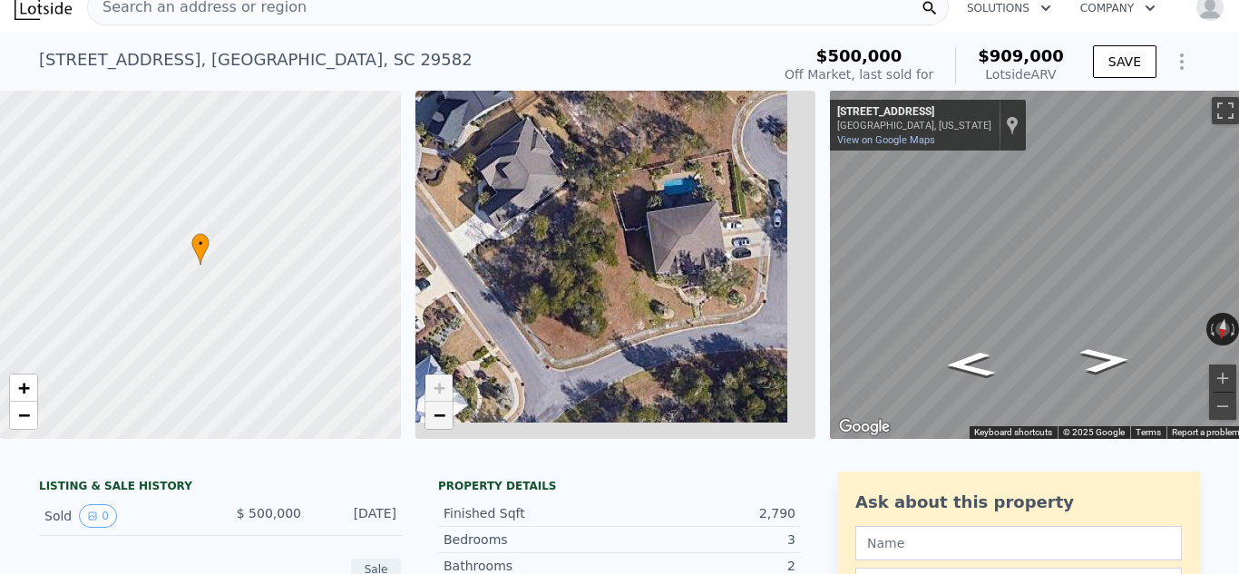
click at [438, 417] on span "−" at bounding box center [439, 415] width 12 height 23
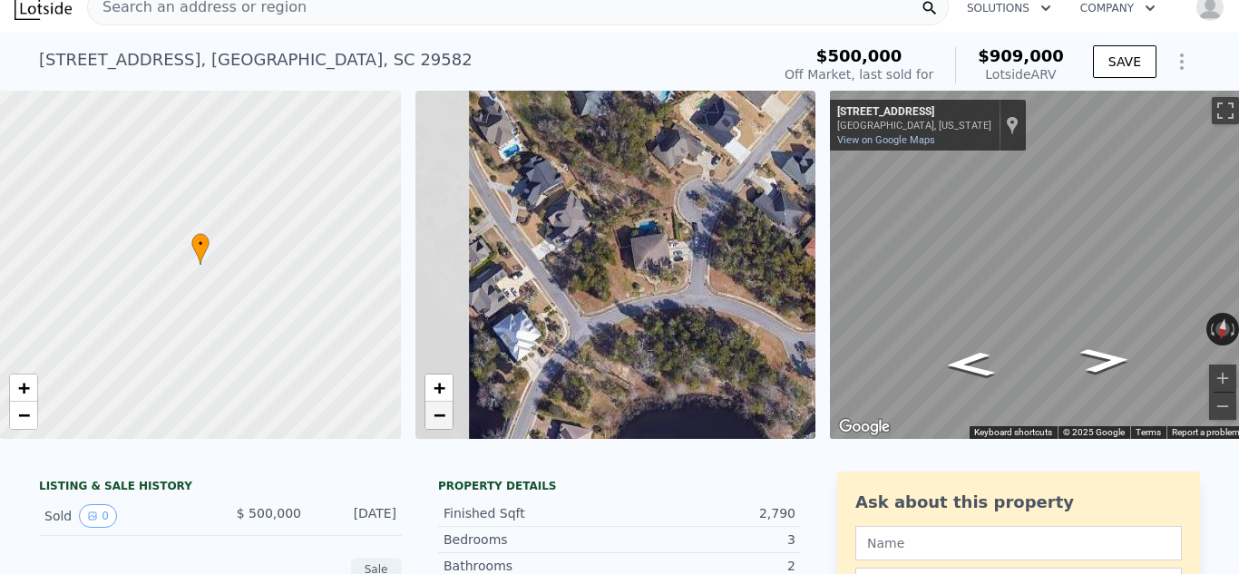
click at [438, 417] on span "−" at bounding box center [439, 415] width 12 height 23
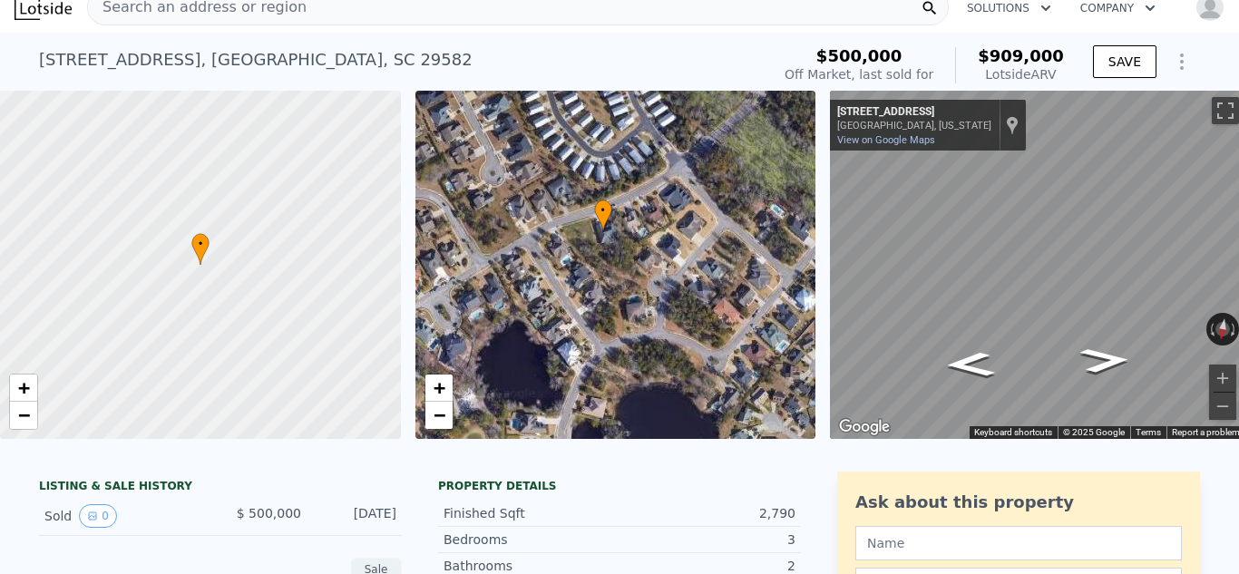
drag, startPoint x: 532, startPoint y: 264, endPoint x: 533, endPoint y: 324, distance: 59.9
click at [533, 324] on div "• + −" at bounding box center [615, 265] width 401 height 348
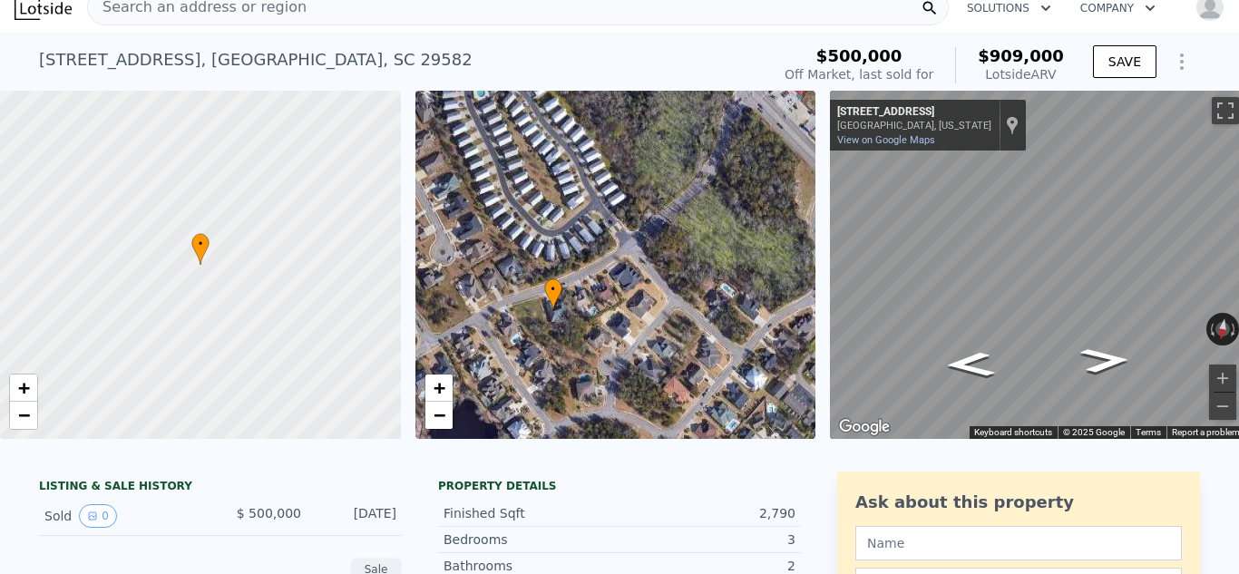
drag, startPoint x: 542, startPoint y: 273, endPoint x: 494, endPoint y: 345, distance: 87.0
click at [494, 345] on div "• + −" at bounding box center [615, 265] width 401 height 348
click at [441, 388] on span "+" at bounding box center [439, 387] width 12 height 23
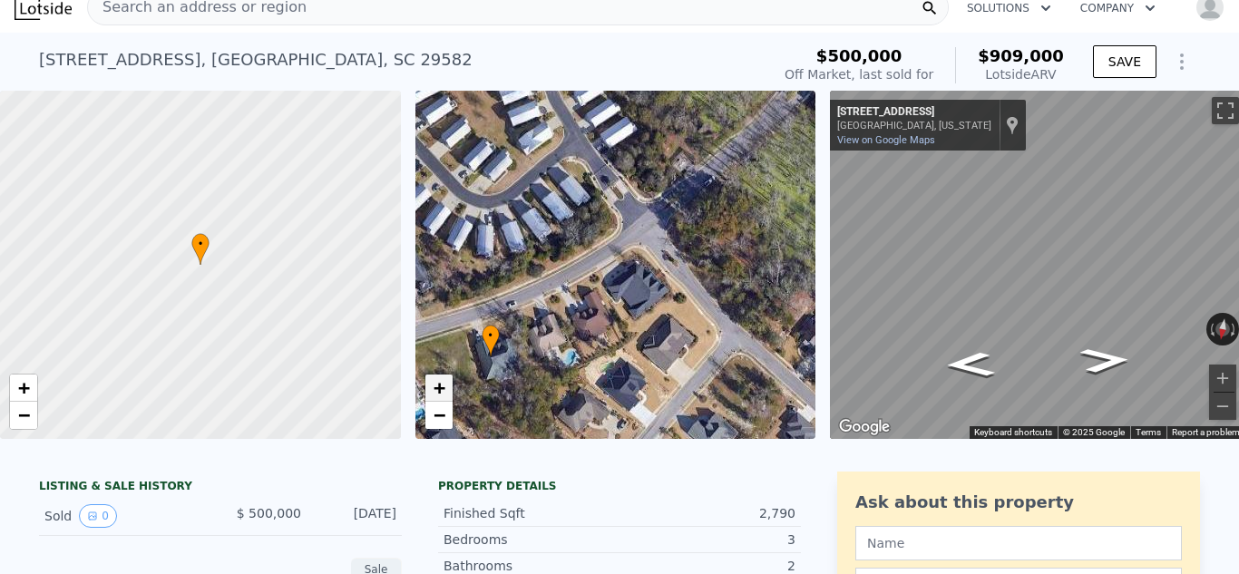
click at [441, 388] on span "+" at bounding box center [439, 387] width 12 height 23
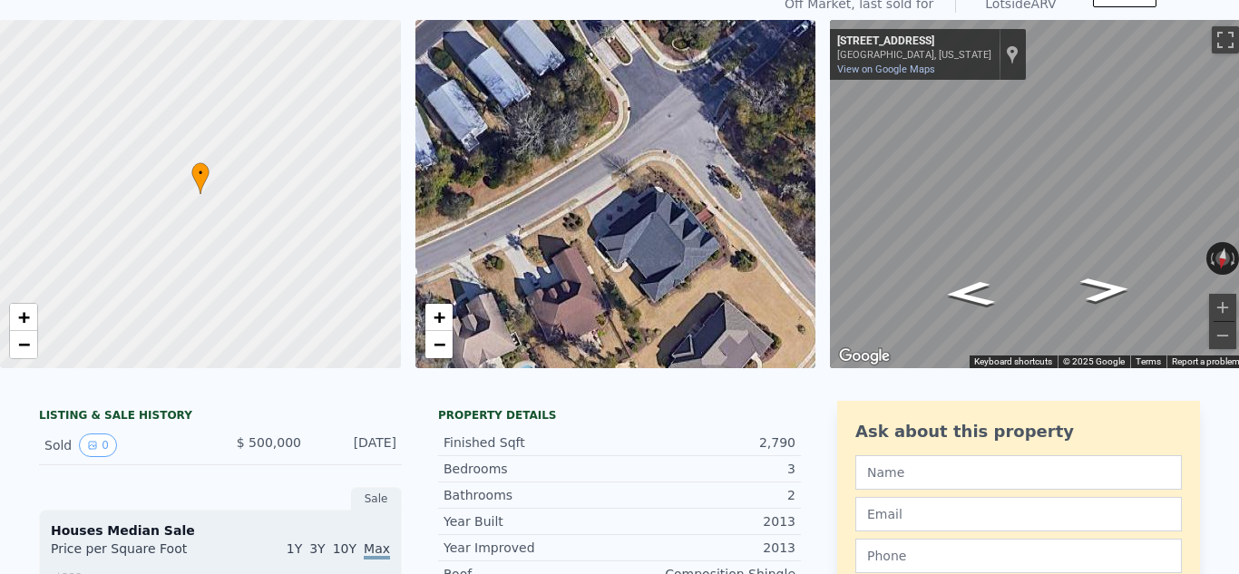
scroll to position [0, 0]
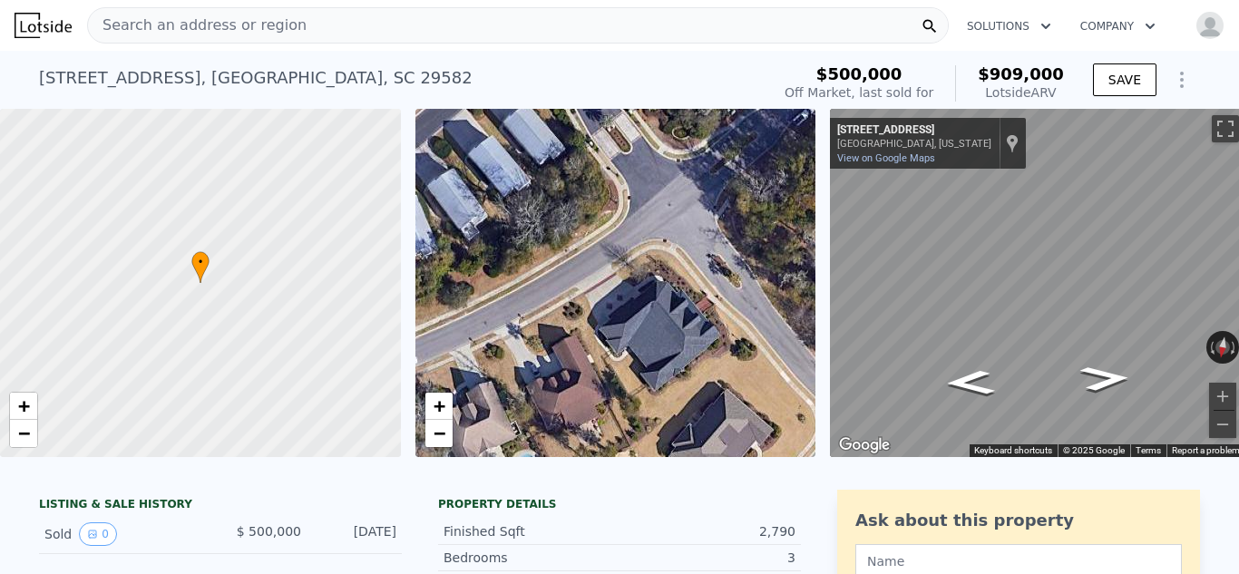
click at [336, 15] on div "Search an address or region" at bounding box center [517, 25] width 861 height 36
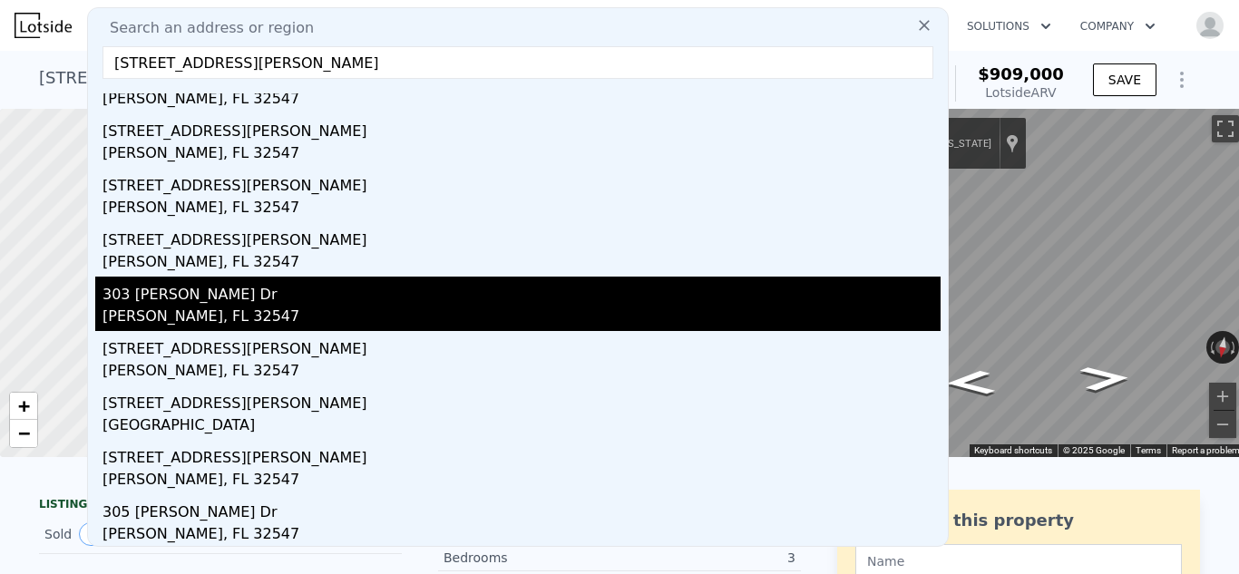
scroll to position [134, 0]
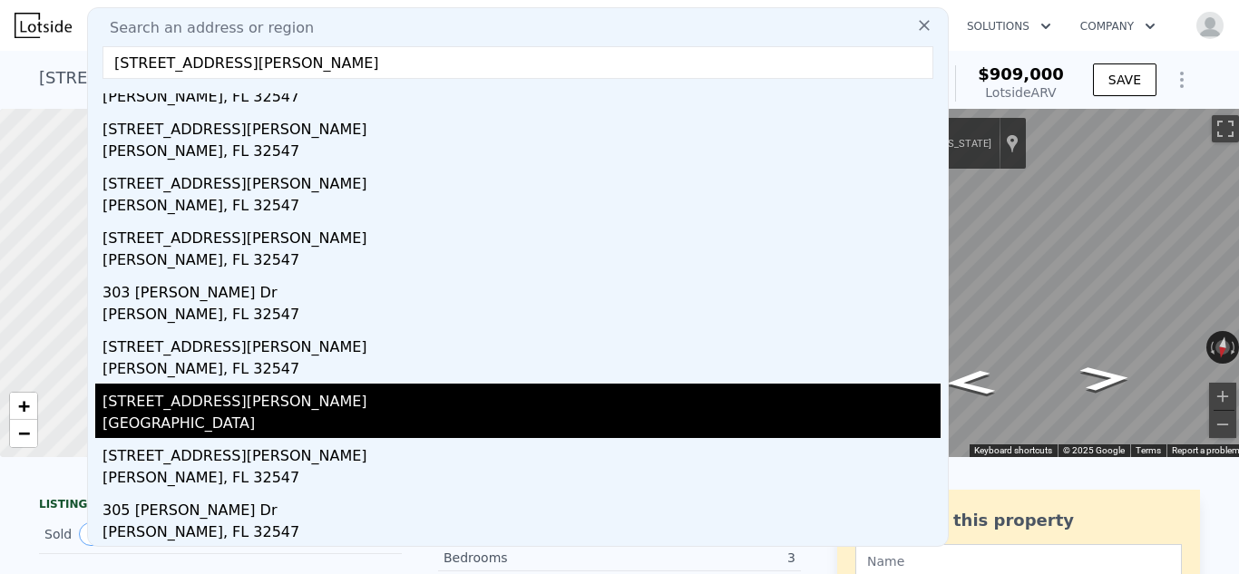
type input "[STREET_ADDRESS][PERSON_NAME]"
click at [203, 410] on div "[STREET_ADDRESS][PERSON_NAME]" at bounding box center [521, 398] width 838 height 29
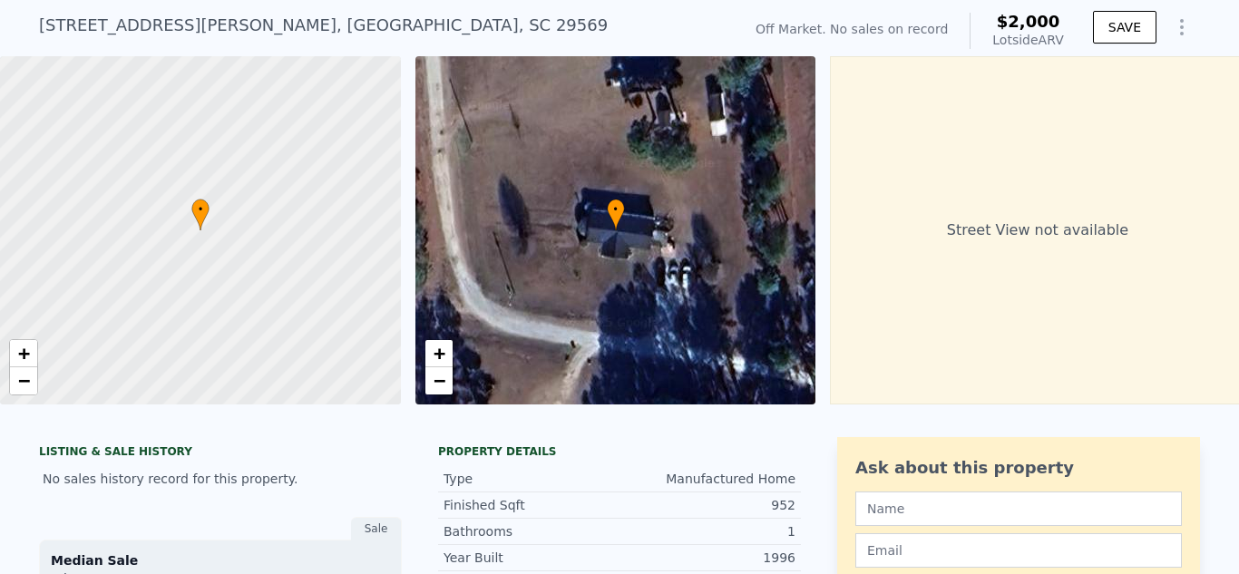
scroll to position [125, 0]
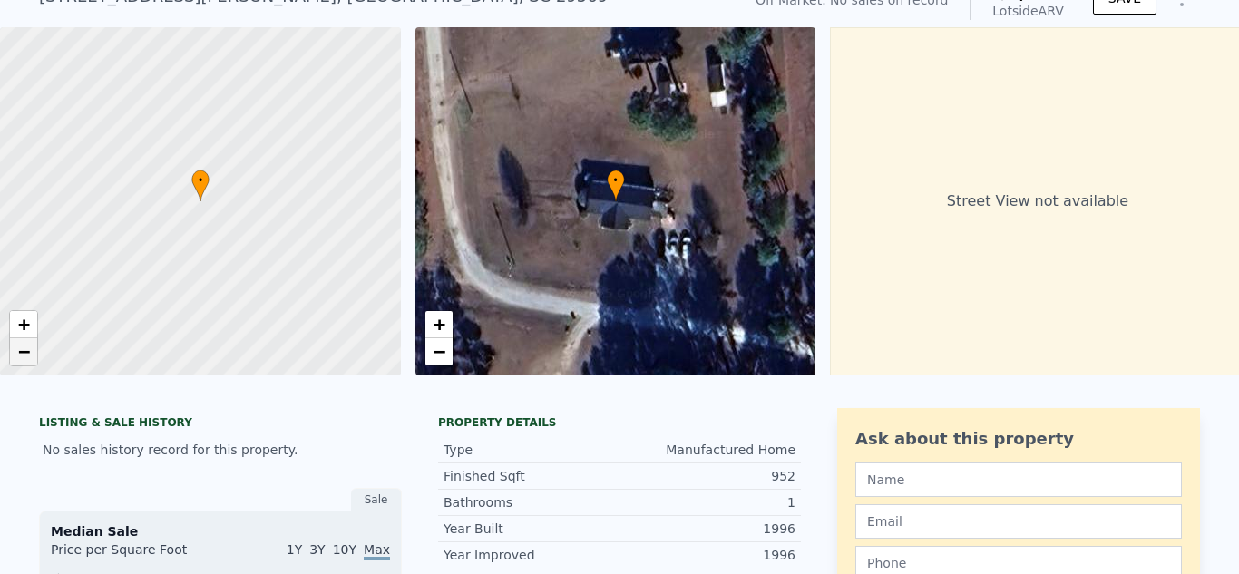
click at [25, 345] on span "−" at bounding box center [24, 351] width 12 height 23
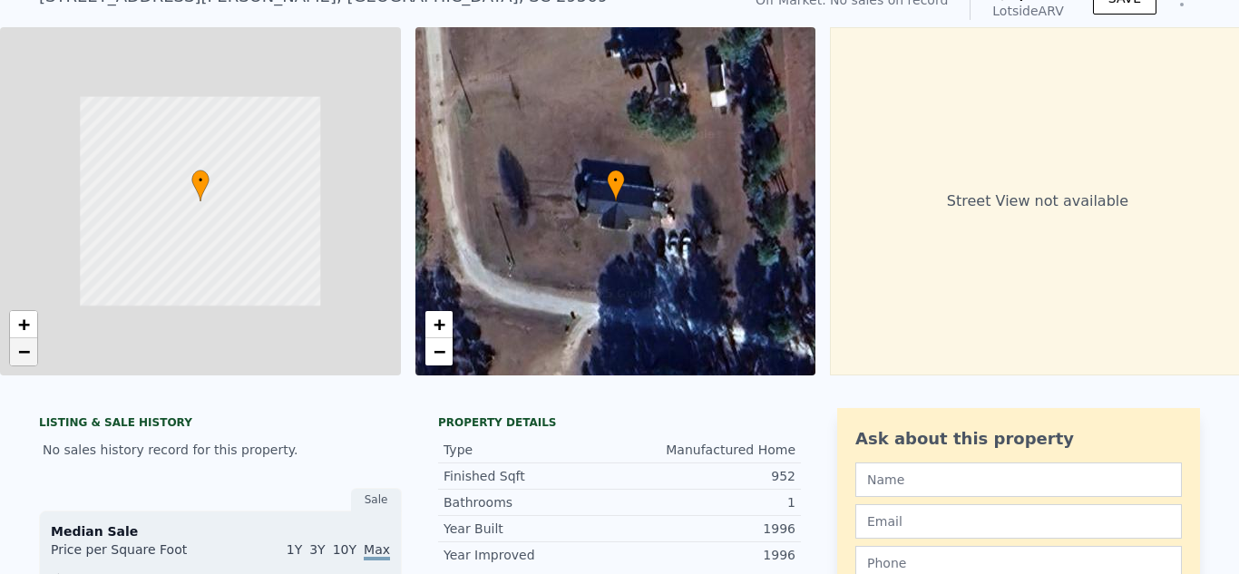
click at [25, 345] on span "−" at bounding box center [24, 351] width 12 height 23
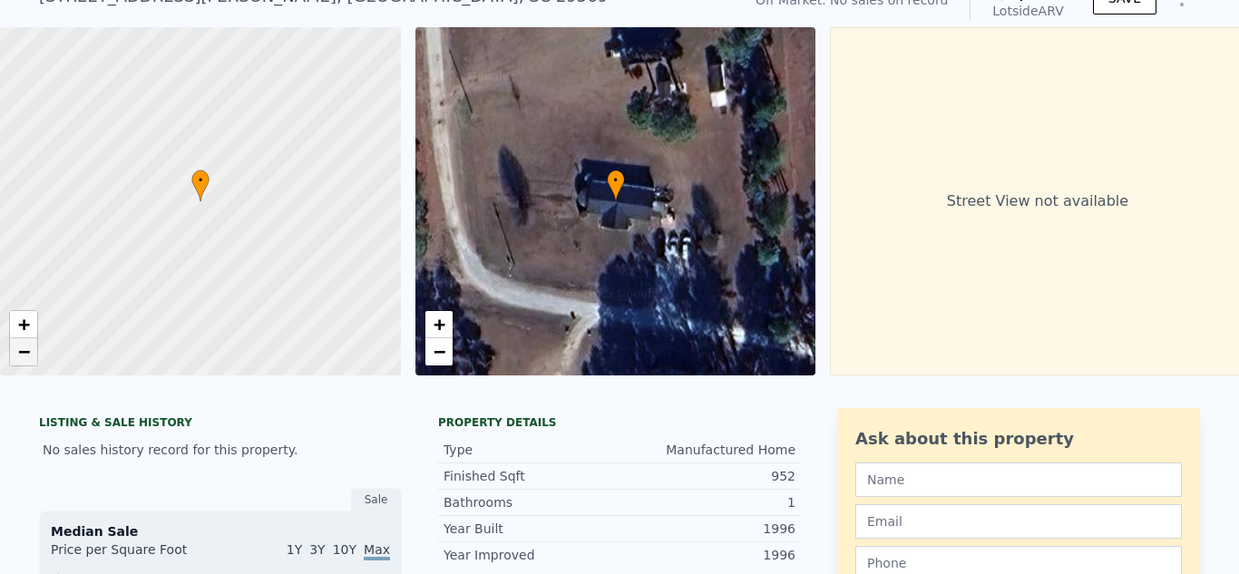
scroll to position [131, 0]
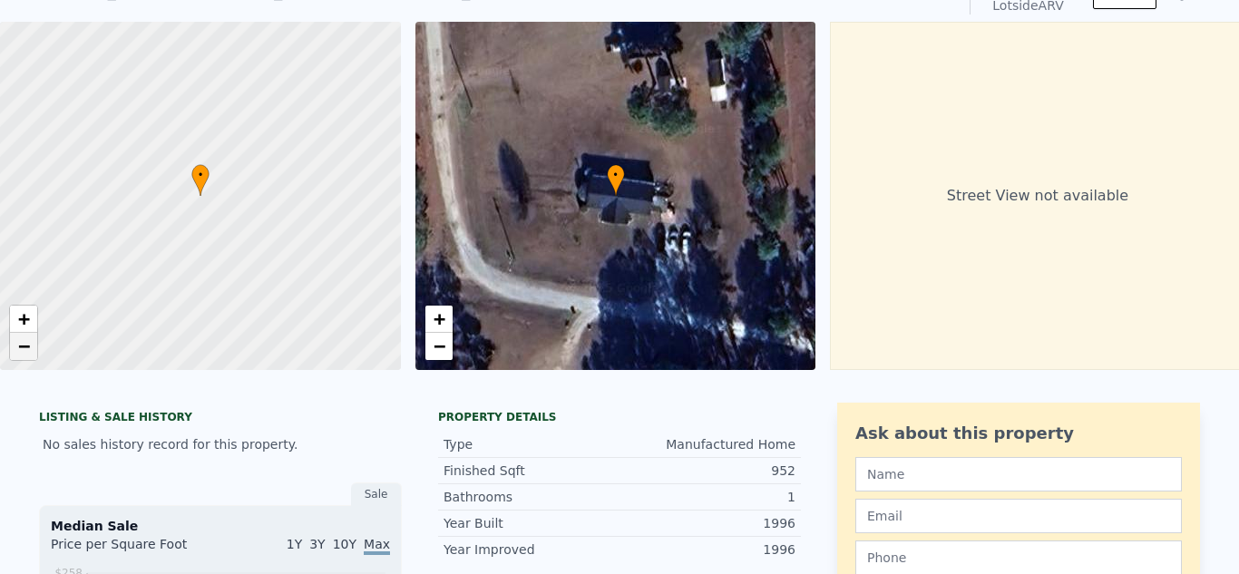
click at [25, 345] on span "−" at bounding box center [24, 346] width 12 height 23
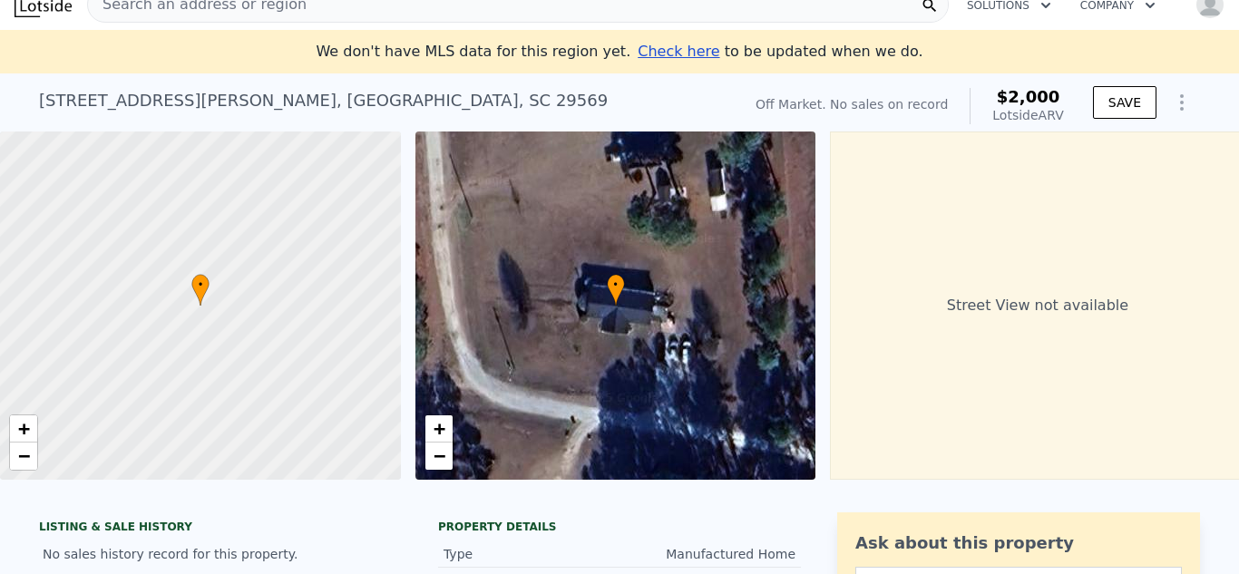
scroll to position [0, 0]
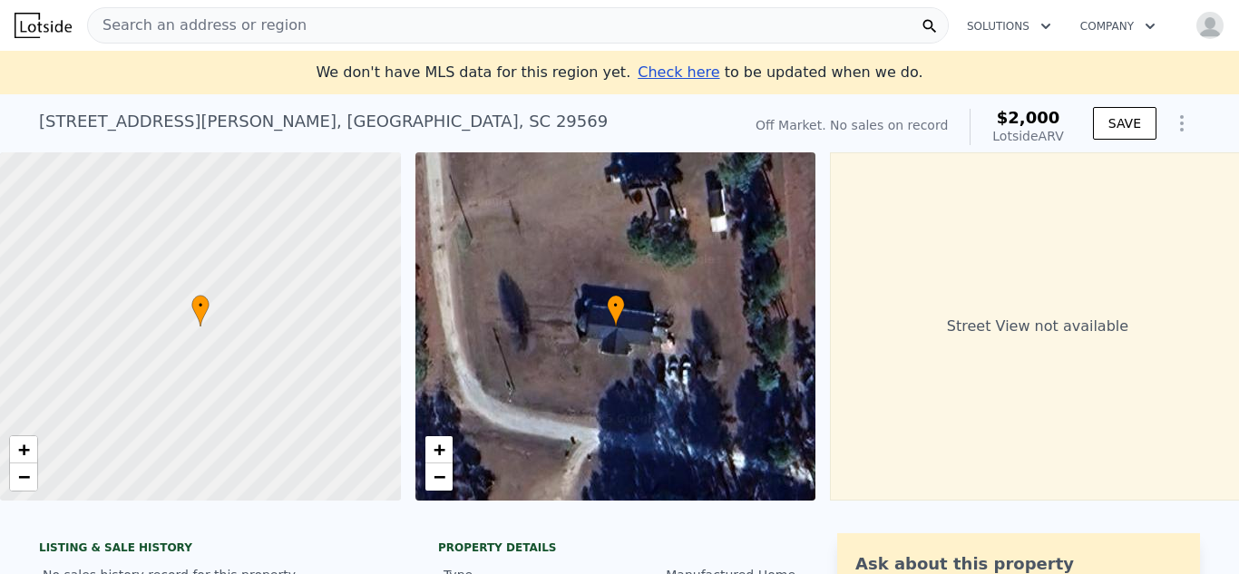
click at [212, 19] on span "Search an address or region" at bounding box center [197, 26] width 219 height 22
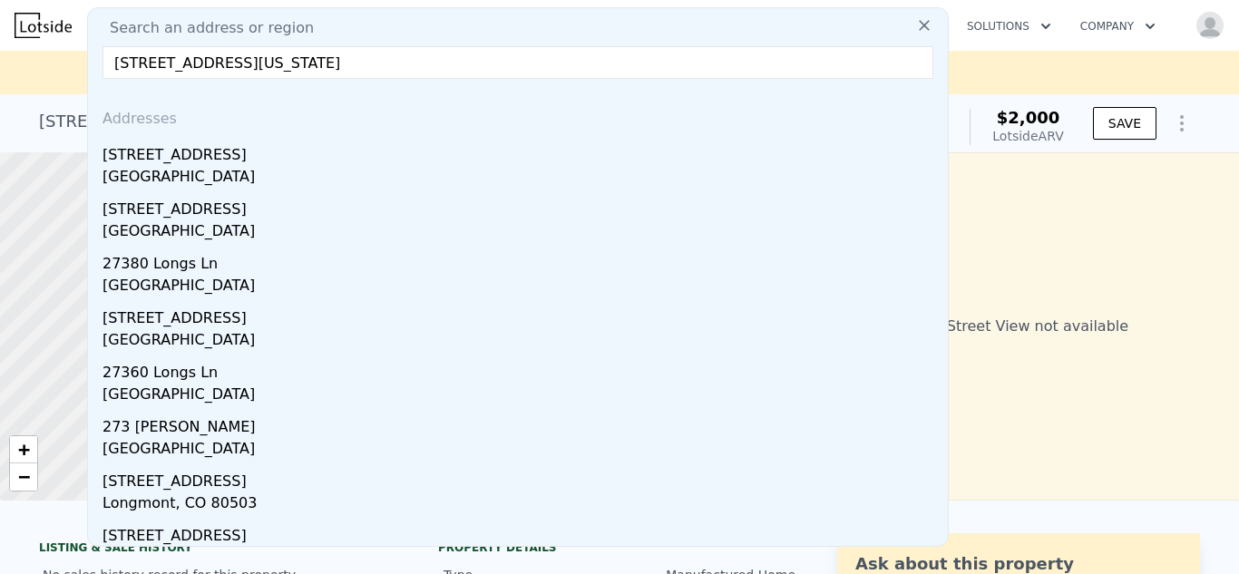
click at [385, 64] on input "[STREET_ADDRESS][US_STATE]" at bounding box center [517, 62] width 831 height 33
drag, startPoint x: 385, startPoint y: 64, endPoint x: 209, endPoint y: 55, distance: 176.1
click at [209, 55] on input "[STREET_ADDRESS][US_STATE]" at bounding box center [517, 62] width 831 height 33
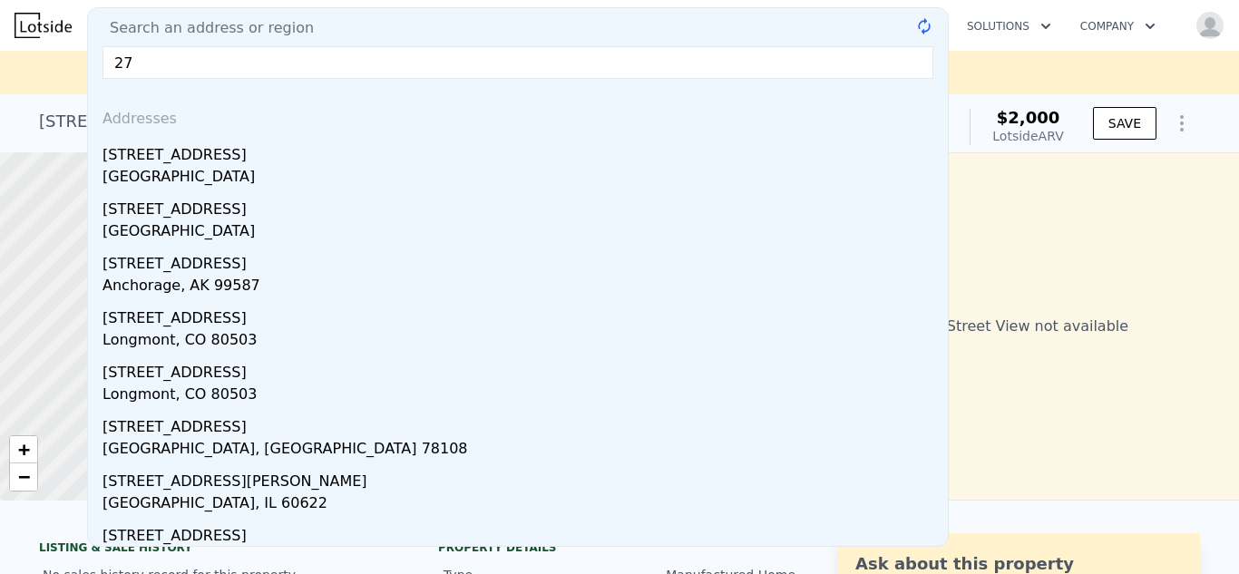
type input "2"
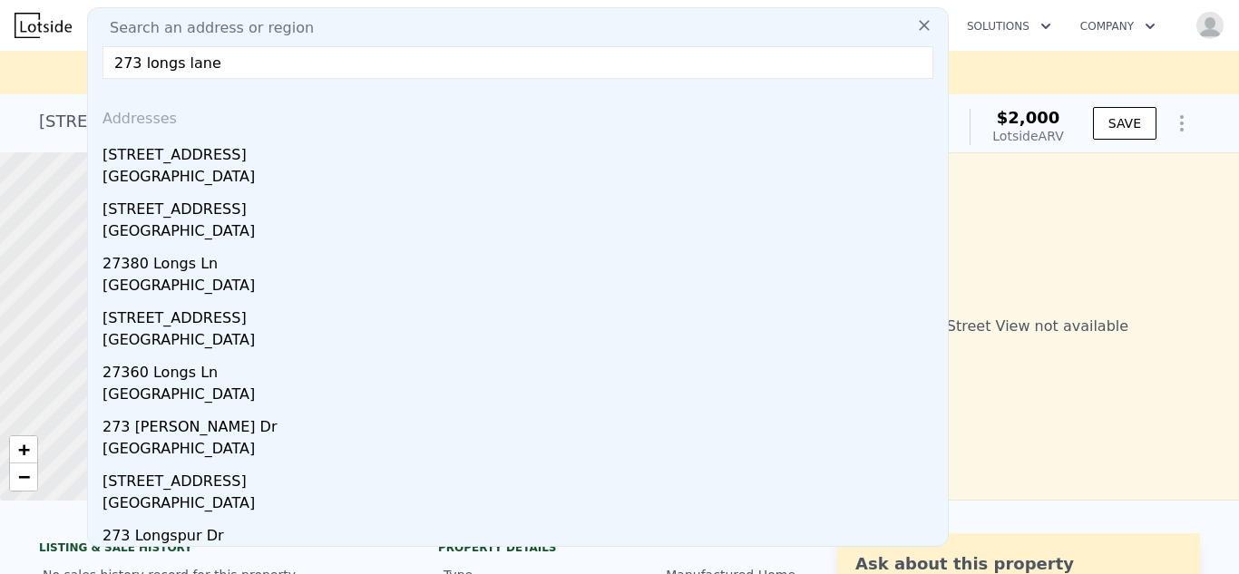
type input "273 longs lane"
